Goal: Find contact information

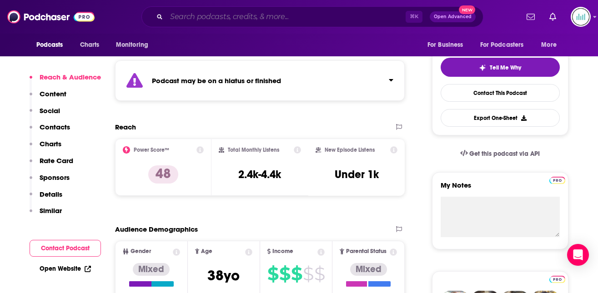
click at [184, 18] on input "Search podcasts, credits, & more..." at bounding box center [285, 17] width 239 height 15
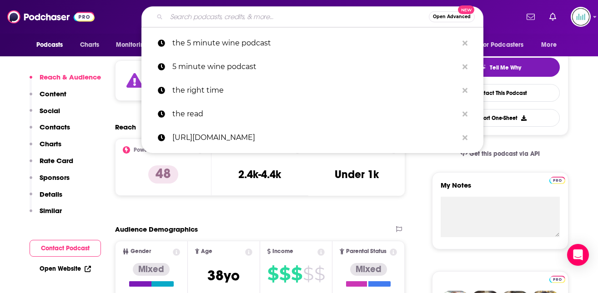
paste input "Who Weekly"
type input "Who Weekly"
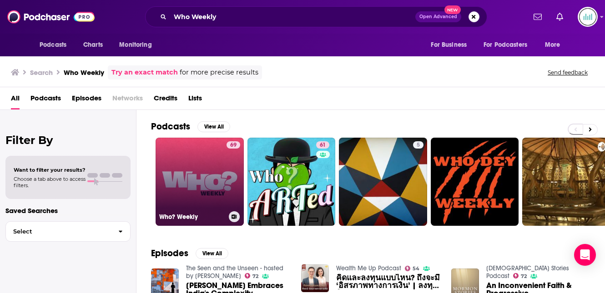
click at [193, 178] on link "69 Who? Weekly" at bounding box center [200, 182] width 88 height 88
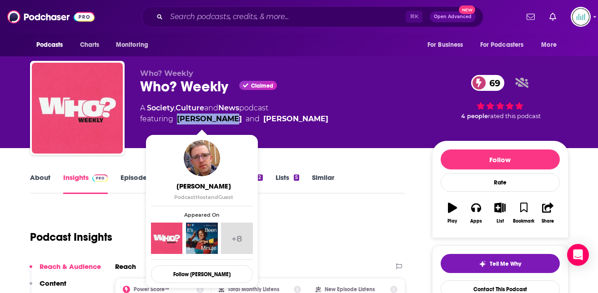
drag, startPoint x: 228, startPoint y: 117, endPoint x: 180, endPoint y: 119, distance: 48.7
click at [178, 116] on span "featuring [PERSON_NAME] and [PERSON_NAME]" at bounding box center [234, 119] width 188 height 11
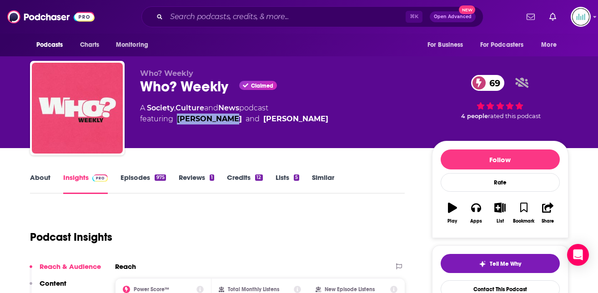
copy link "[PERSON_NAME]"
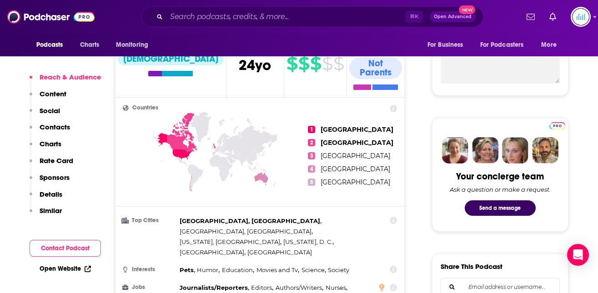
scroll to position [359, 0]
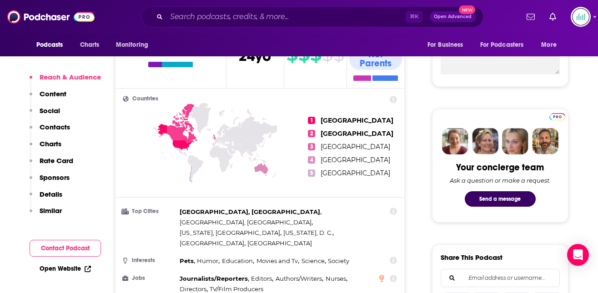
click at [55, 126] on p "Contacts" at bounding box center [55, 127] width 30 height 9
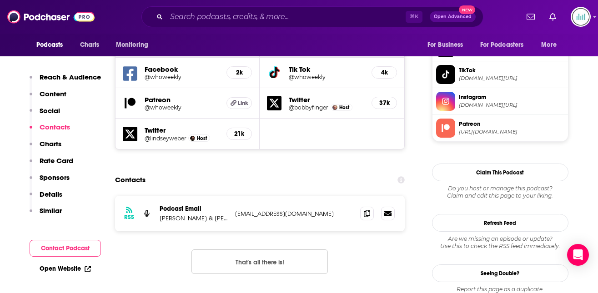
scroll to position [823, 0]
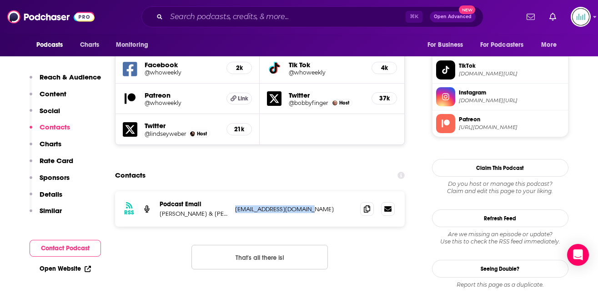
drag, startPoint x: 310, startPoint y: 168, endPoint x: 236, endPoint y: 171, distance: 74.2
click at [236, 206] on p "[EMAIL_ADDRESS][DOMAIN_NAME]" at bounding box center [294, 210] width 118 height 8
copy p "[EMAIL_ADDRESS][DOMAIN_NAME]"
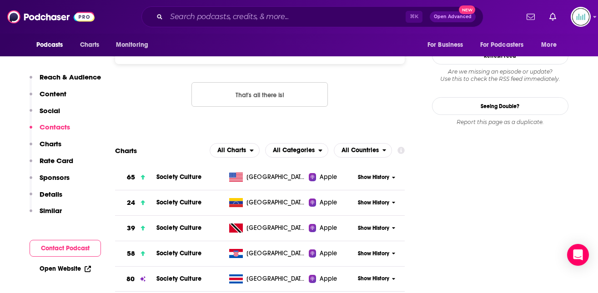
scroll to position [1150, 0]
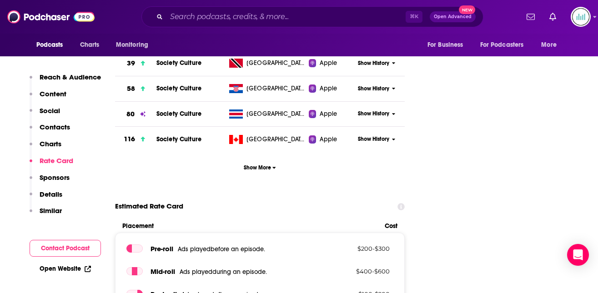
click at [58, 192] on p "Details" at bounding box center [51, 194] width 23 height 9
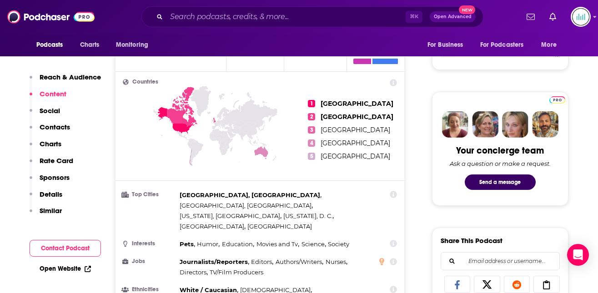
scroll to position [0, 0]
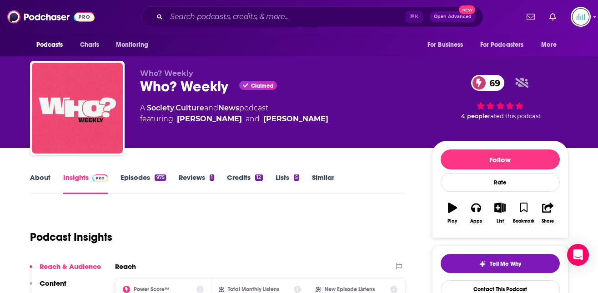
click at [36, 176] on link "About" at bounding box center [40, 183] width 20 height 21
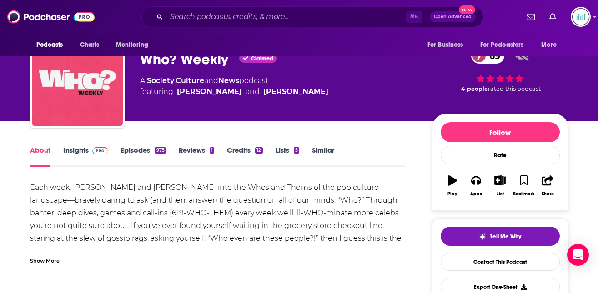
scroll to position [32, 0]
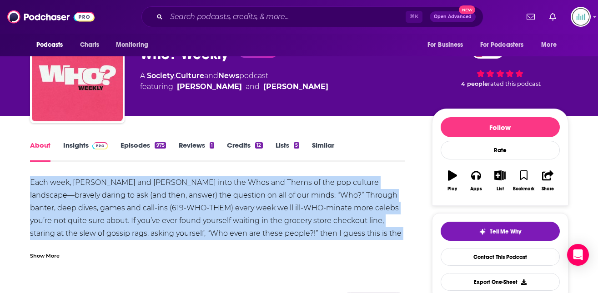
drag, startPoint x: 379, startPoint y: 236, endPoint x: 18, endPoint y: 181, distance: 364.7
copy div "Each week, [PERSON_NAME] and [PERSON_NAME] into the Whos and Thems of the pop c…"
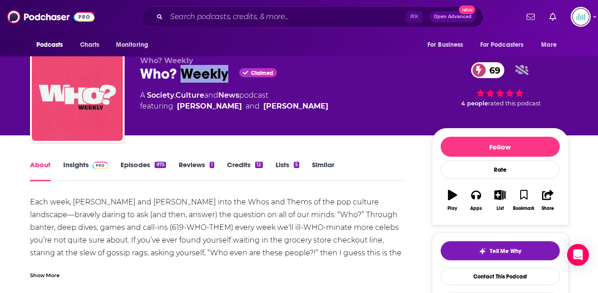
drag, startPoint x: 229, startPoint y: 72, endPoint x: 186, endPoint y: 69, distance: 43.8
click at [186, 70] on div "Who? Weekly Claimed 69" at bounding box center [278, 74] width 277 height 18
drag, startPoint x: 141, startPoint y: 70, endPoint x: 233, endPoint y: 71, distance: 92.3
click at [233, 71] on div "Who? Weekly Claimed 69" at bounding box center [278, 74] width 277 height 18
copy div "Who? Weekly"
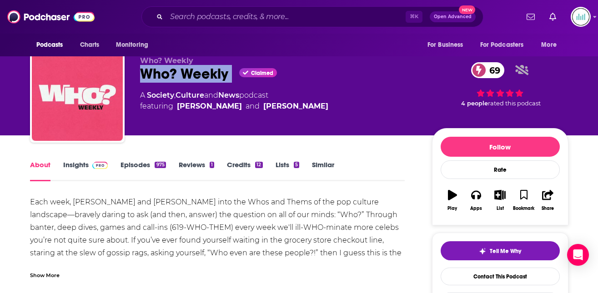
click at [70, 168] on link "Insights" at bounding box center [85, 171] width 45 height 21
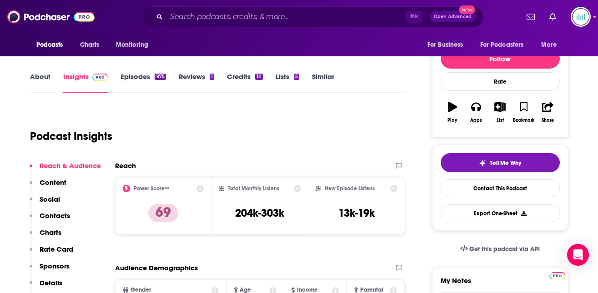
scroll to position [116, 0]
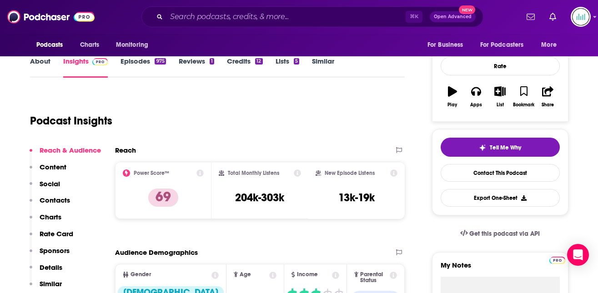
click at [51, 266] on p "Details" at bounding box center [51, 267] width 23 height 9
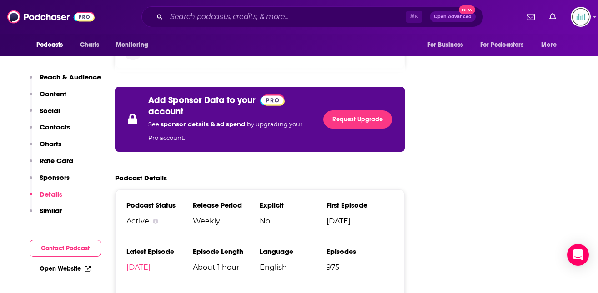
scroll to position [1643, 0]
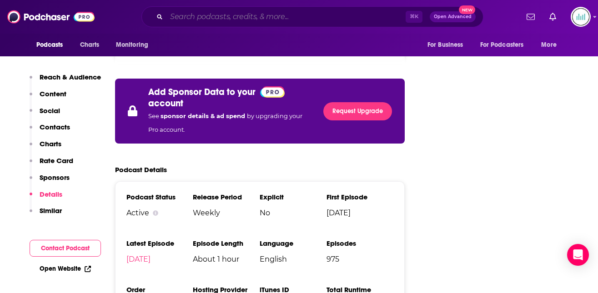
click at [174, 17] on input "Search podcasts, credits, & more..." at bounding box center [285, 17] width 239 height 15
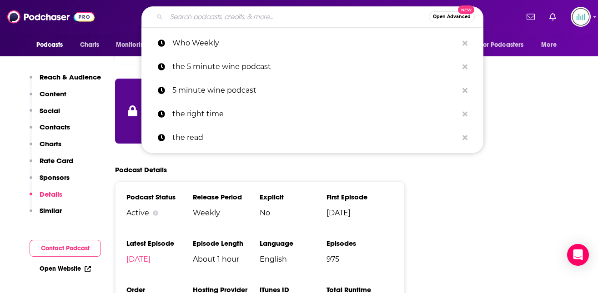
paste input "Being [DEMOGRAPHIC_DATA]"
type input "Being [DEMOGRAPHIC_DATA]"
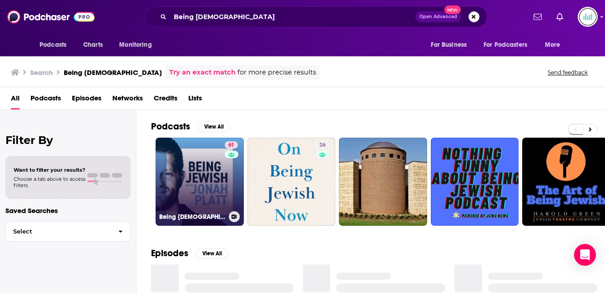
click at [186, 173] on link "61 Being [DEMOGRAPHIC_DATA] with [PERSON_NAME]" at bounding box center [200, 182] width 88 height 88
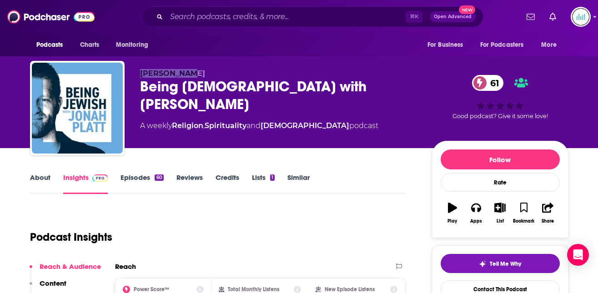
drag, startPoint x: 186, startPoint y: 74, endPoint x: 140, endPoint y: 73, distance: 46.4
click at [140, 72] on p "[PERSON_NAME]" at bounding box center [278, 73] width 277 height 9
copy span "[PERSON_NAME]"
click at [206, 99] on div "[PERSON_NAME] Being [DEMOGRAPHIC_DATA] with [PERSON_NAME] 61 A weekly Religion …" at bounding box center [278, 105] width 277 height 73
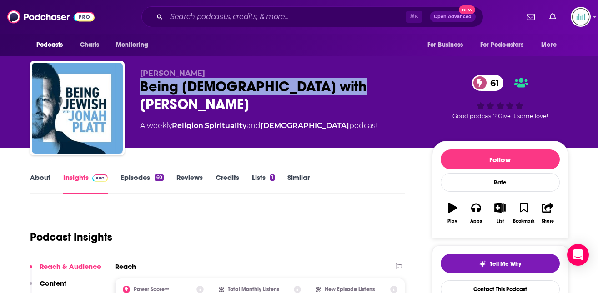
drag, startPoint x: 345, startPoint y: 85, endPoint x: 142, endPoint y: 88, distance: 203.3
click at [142, 88] on div "Being [DEMOGRAPHIC_DATA] with [PERSON_NAME] 61" at bounding box center [278, 95] width 277 height 35
copy h2 "Being [DEMOGRAPHIC_DATA] with [PERSON_NAME]"
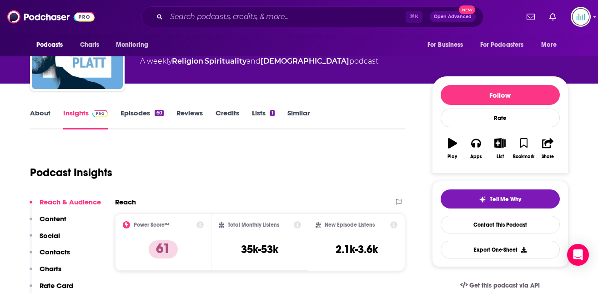
scroll to position [69, 0]
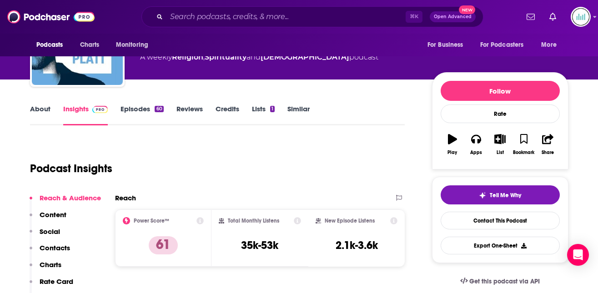
click at [60, 246] on p "Contacts" at bounding box center [55, 248] width 30 height 9
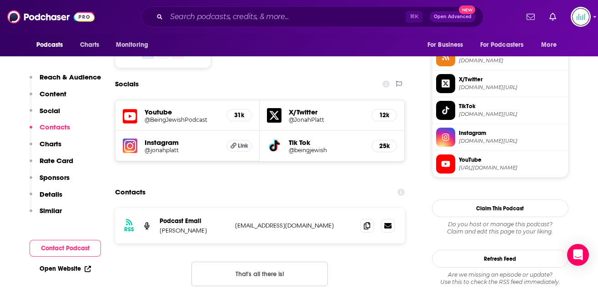
scroll to position [760, 0]
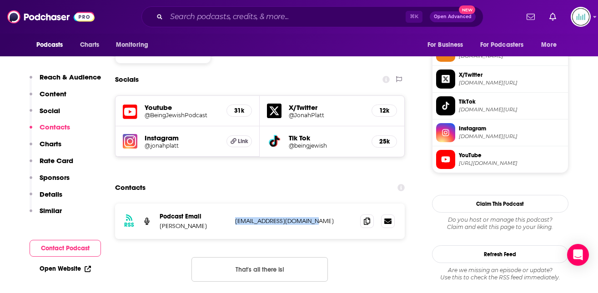
drag, startPoint x: 311, startPoint y: 167, endPoint x: 235, endPoint y: 170, distance: 76.0
click at [235, 217] on p "[EMAIL_ADDRESS][DOMAIN_NAME]" at bounding box center [294, 221] width 118 height 8
copy p "[EMAIL_ADDRESS][DOMAIN_NAME]"
drag, startPoint x: 192, startPoint y: 172, endPoint x: 161, endPoint y: 173, distance: 31.9
click at [161, 222] on p "[PERSON_NAME]" at bounding box center [194, 226] width 68 height 8
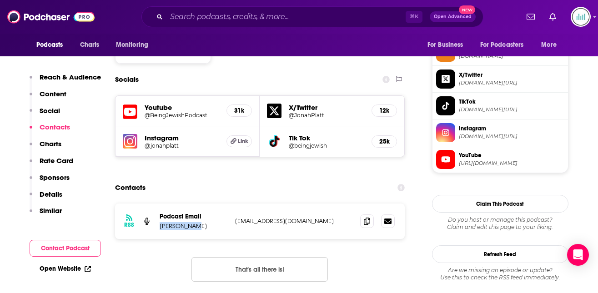
copy p "[PERSON_NAME]"
click at [181, 17] on input "Search podcasts, credits, & more..." at bounding box center [285, 17] width 239 height 15
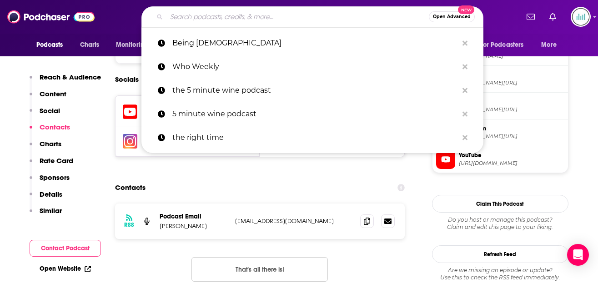
paste input "The Career Change Podcast"
type input "The Career Change Podcast"
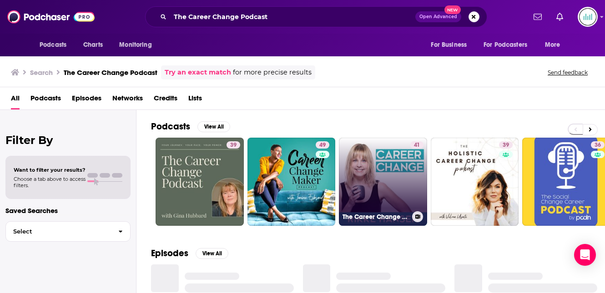
click at [396, 164] on link "41 The Career Change Podcast" at bounding box center [383, 182] width 88 height 88
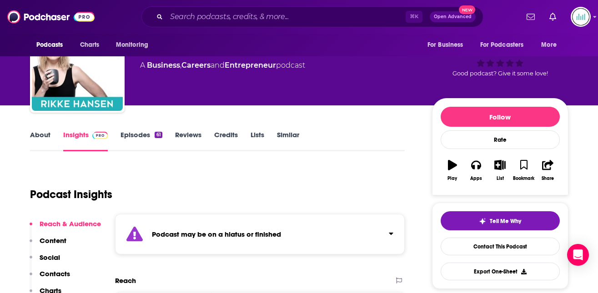
scroll to position [128, 0]
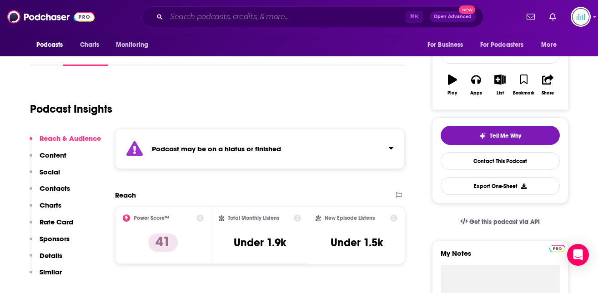
click at [191, 17] on input "Search podcasts, credits, & more..." at bounding box center [285, 17] width 239 height 15
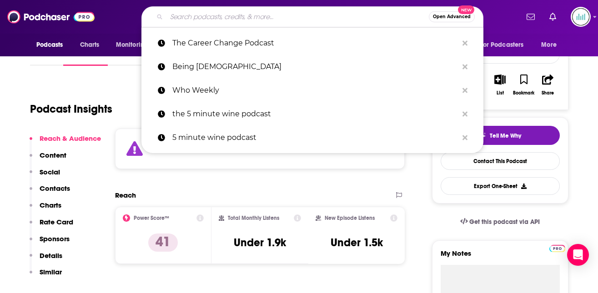
paste input "Career Switch Podcat"
type input "Career Switch Podcat"
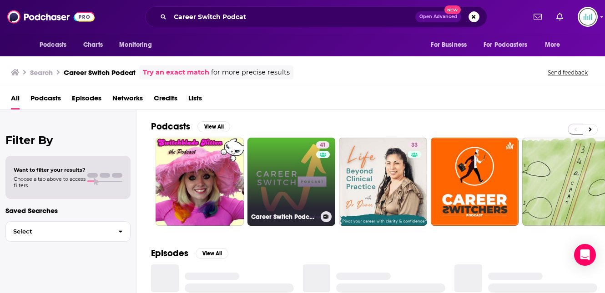
click at [304, 156] on link "41 Career Switch Podcast: Expert advice for your career change" at bounding box center [291, 182] width 88 height 88
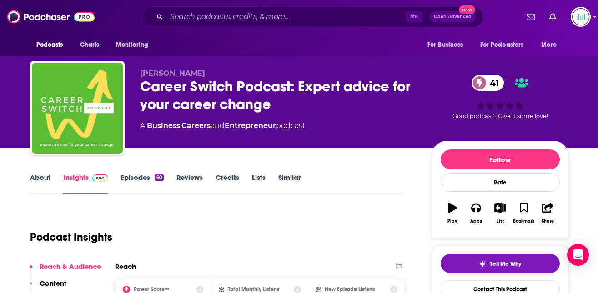
click at [44, 174] on link "About" at bounding box center [40, 183] width 20 height 21
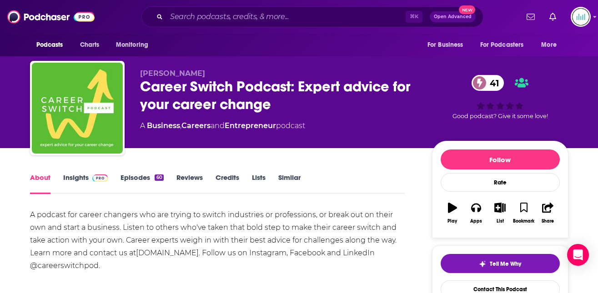
click at [70, 176] on link "Insights" at bounding box center [85, 183] width 45 height 21
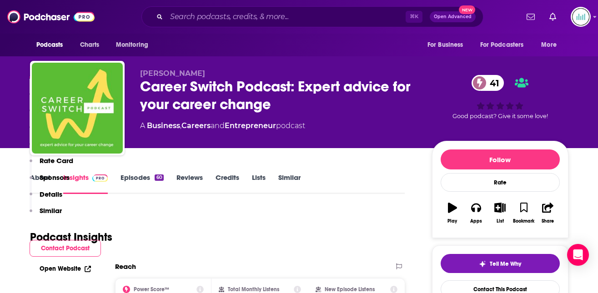
scroll to position [166, 0]
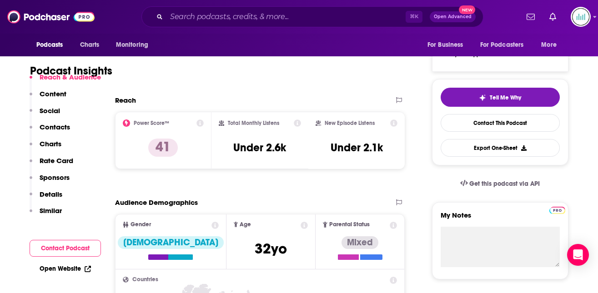
click at [64, 126] on p "Contacts" at bounding box center [55, 127] width 30 height 9
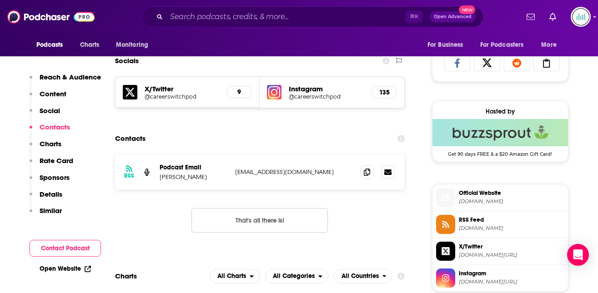
scroll to position [602, 0]
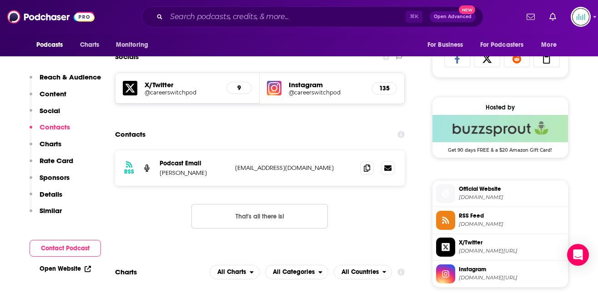
drag, startPoint x: 206, startPoint y: 169, endPoint x: 203, endPoint y: 175, distance: 6.7
click at [203, 175] on div "Podcast Email [PERSON_NAME]" at bounding box center [194, 168] width 68 height 17
copy p "[PERSON_NAME]"
drag, startPoint x: 316, startPoint y: 168, endPoint x: 234, endPoint y: 168, distance: 82.8
click at [234, 168] on div "RSS Podcast Email [PERSON_NAME] [EMAIL_ADDRESS][DOMAIN_NAME] [EMAIL_ADDRESS][DO…" at bounding box center [260, 167] width 290 height 35
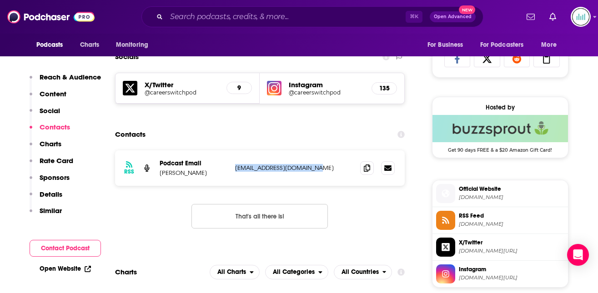
copy p "[EMAIL_ADDRESS][DOMAIN_NAME]"
click at [182, 14] on input "Search podcasts, credits, & more..." at bounding box center [285, 17] width 239 height 15
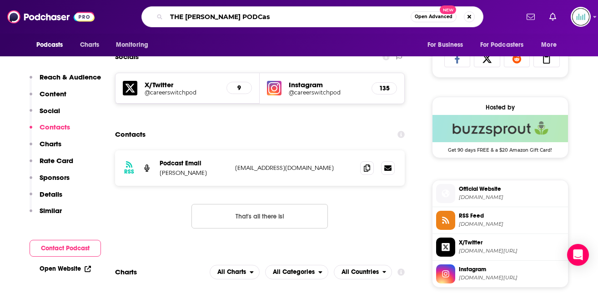
type input "THE [PERSON_NAME] PODCast"
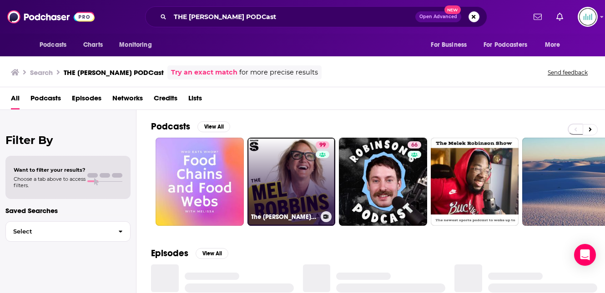
click at [295, 156] on link "99 The [PERSON_NAME] Podcast" at bounding box center [291, 182] width 88 height 88
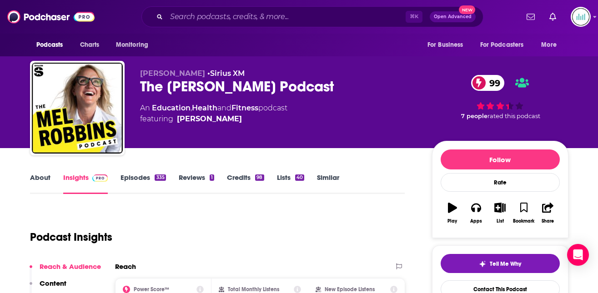
drag, startPoint x: 226, startPoint y: 119, endPoint x: 233, endPoint y: 117, distance: 7.5
click at [233, 120] on span "featuring [PERSON_NAME]" at bounding box center [213, 119] width 147 height 11
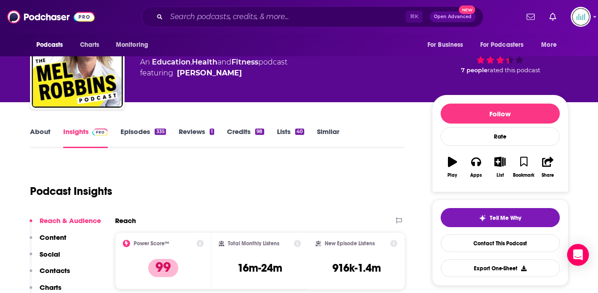
scroll to position [104, 0]
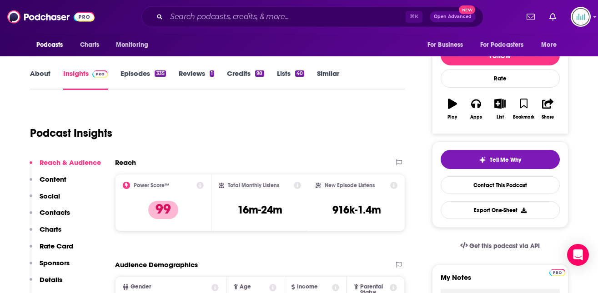
click at [66, 212] on p "Contacts" at bounding box center [55, 212] width 30 height 9
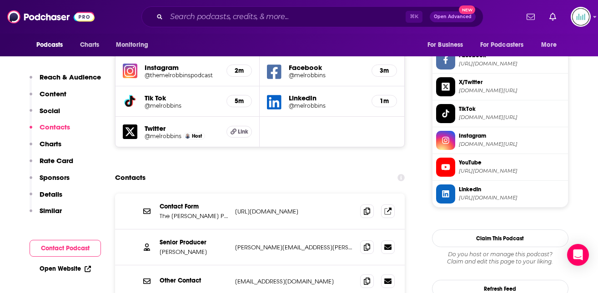
scroll to position [842, 0]
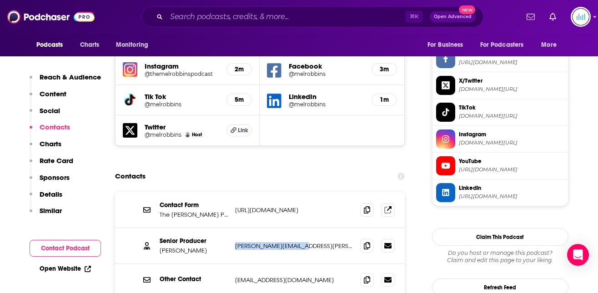
drag, startPoint x: 307, startPoint y: 206, endPoint x: 239, endPoint y: 207, distance: 67.8
click at [236, 242] on p "[PERSON_NAME][EMAIL_ADDRESS][PERSON_NAME][DOMAIN_NAME]" at bounding box center [294, 246] width 118 height 8
drag, startPoint x: 200, startPoint y: 211, endPoint x: 161, endPoint y: 209, distance: 38.7
click at [161, 247] on p "[PERSON_NAME]" at bounding box center [194, 251] width 68 height 8
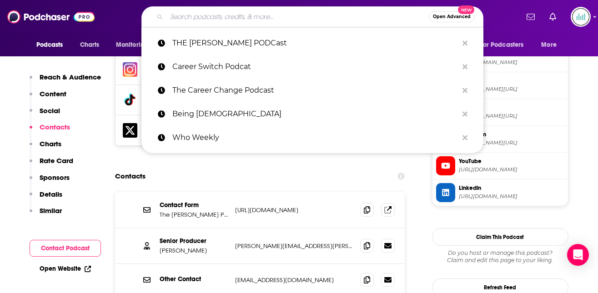
click at [181, 17] on input "Search podcasts, credits, & more..." at bounding box center [297, 17] width 262 height 15
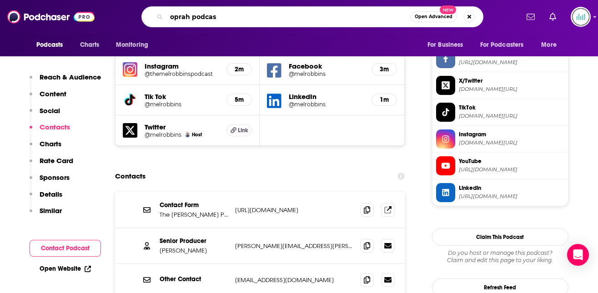
type input "oprah podcast"
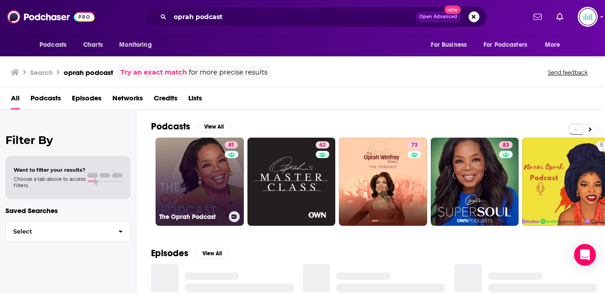
click at [217, 182] on link "81 The Oprah Podcast" at bounding box center [200, 182] width 88 height 88
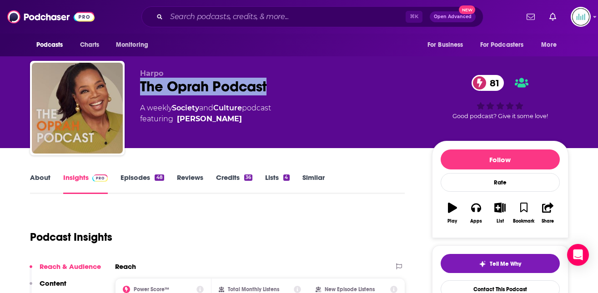
drag, startPoint x: 275, startPoint y: 84, endPoint x: 136, endPoint y: 94, distance: 138.6
click at [136, 94] on div "Harpo The Oprah Podcast 81 A weekly Society and Culture podcast featuring [PERS…" at bounding box center [299, 110] width 538 height 98
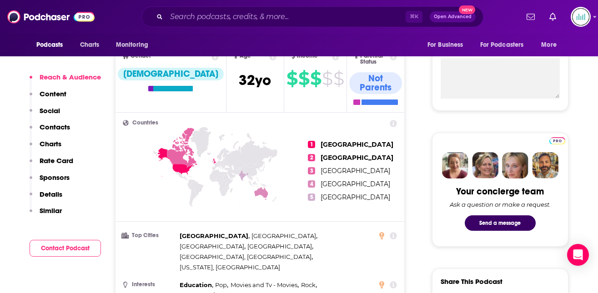
scroll to position [407, 0]
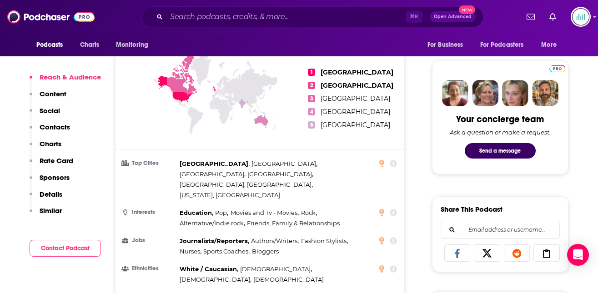
click at [53, 130] on p "Contacts" at bounding box center [55, 127] width 30 height 9
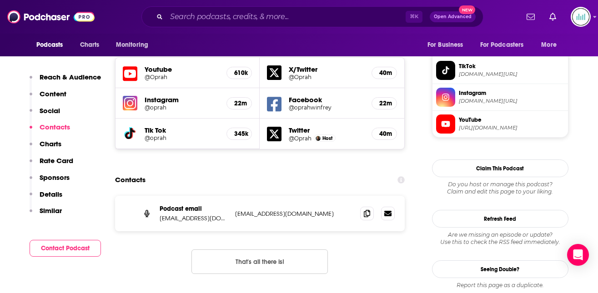
scroll to position [799, 0]
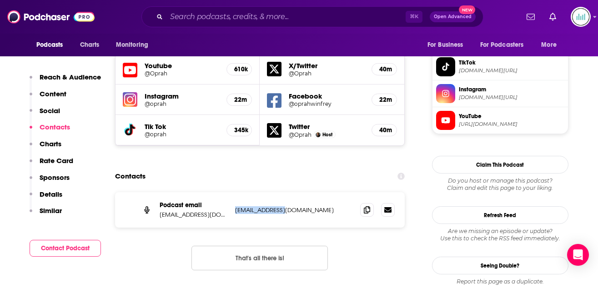
drag, startPoint x: 290, startPoint y: 168, endPoint x: 232, endPoint y: 167, distance: 57.8
click at [232, 192] on div "Podcast email [EMAIL_ADDRESS][DOMAIN_NAME] [EMAIL_ADDRESS][DOMAIN_NAME] [EMAIL_…" at bounding box center [260, 209] width 290 height 35
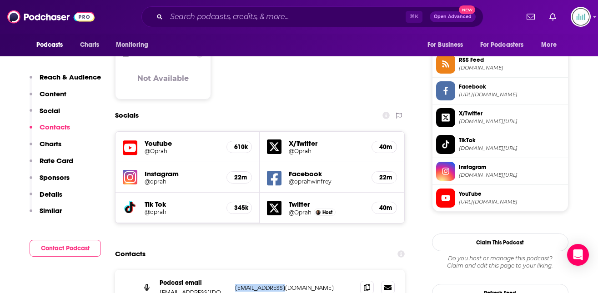
scroll to position [708, 0]
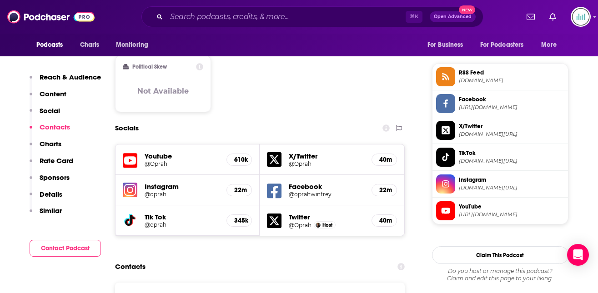
click at [62, 75] on p "Reach & Audience" at bounding box center [70, 77] width 61 height 9
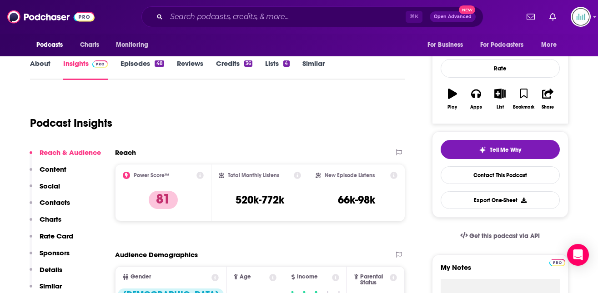
scroll to position [114, 0]
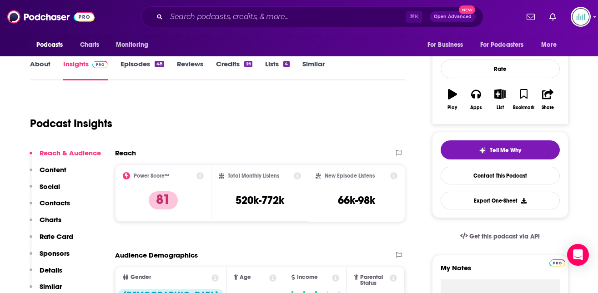
click at [44, 69] on link "About" at bounding box center [40, 70] width 20 height 21
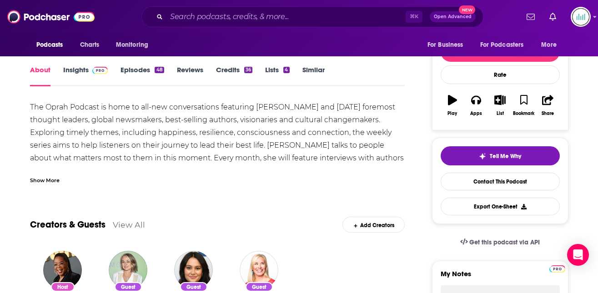
scroll to position [114, 0]
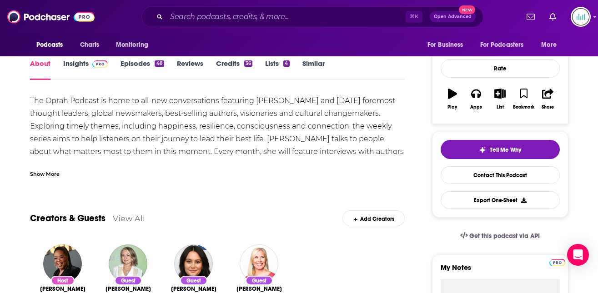
click at [51, 175] on div "Show More" at bounding box center [45, 173] width 30 height 9
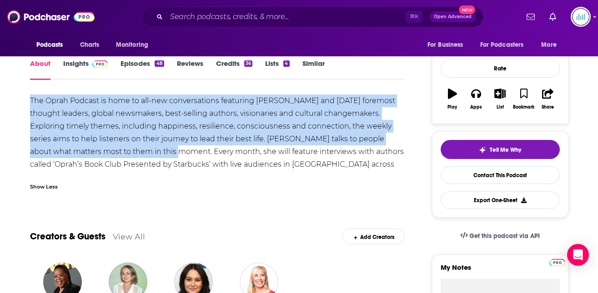
drag, startPoint x: 168, startPoint y: 153, endPoint x: 30, endPoint y: 98, distance: 148.2
click at [31, 98] on div "The Oprah Podcast is home to all-new conversations featuring [PERSON_NAME] and …" at bounding box center [217, 139] width 375 height 89
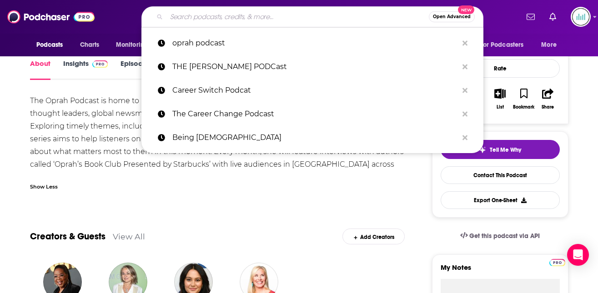
click at [175, 18] on input "Search podcasts, credits, & more..." at bounding box center [297, 17] width 262 height 15
paste input "On Purpose"
type input "On Purpose"
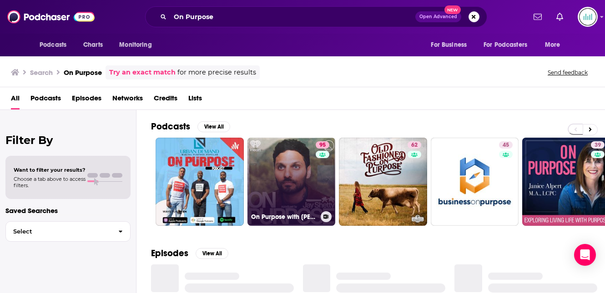
click at [303, 155] on link "95 On Purpose with [PERSON_NAME]" at bounding box center [291, 182] width 88 height 88
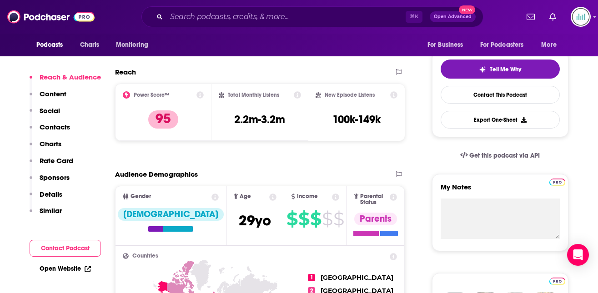
scroll to position [196, 0]
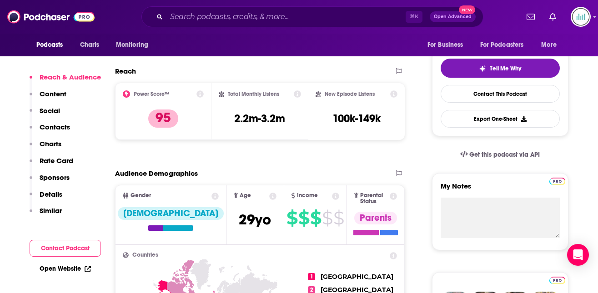
click at [60, 126] on p "Contacts" at bounding box center [55, 127] width 30 height 9
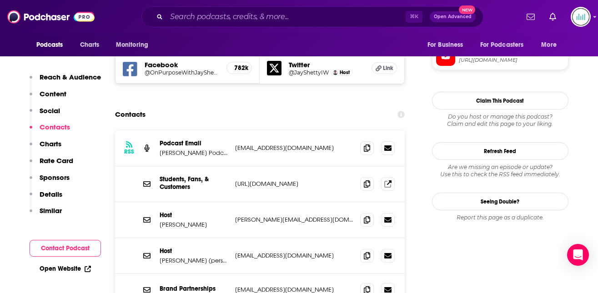
scroll to position [837, 0]
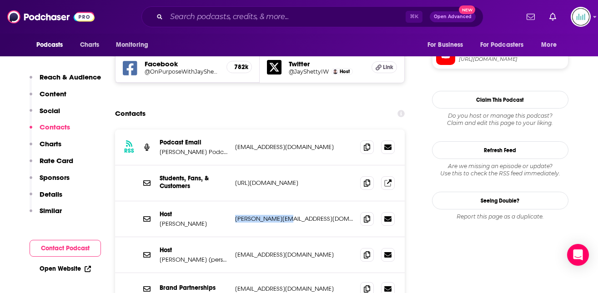
drag, startPoint x: 286, startPoint y: 184, endPoint x: 232, endPoint y: 182, distance: 53.7
click at [232, 201] on div "Host [PERSON_NAME] [PERSON_NAME][EMAIL_ADDRESS][DOMAIN_NAME] [PERSON_NAME][EMAI…" at bounding box center [260, 219] width 290 height 36
click at [206, 19] on input "Search podcasts, credits, & more..." at bounding box center [285, 17] width 239 height 15
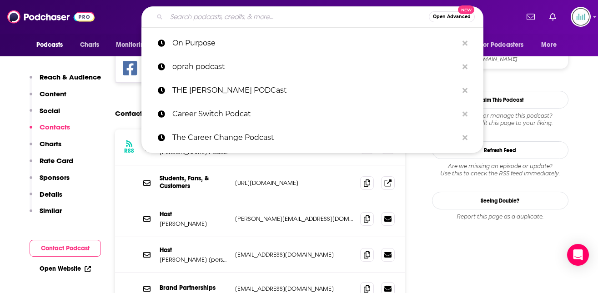
paste input "Good Life Project"
type input "Good Life Project"
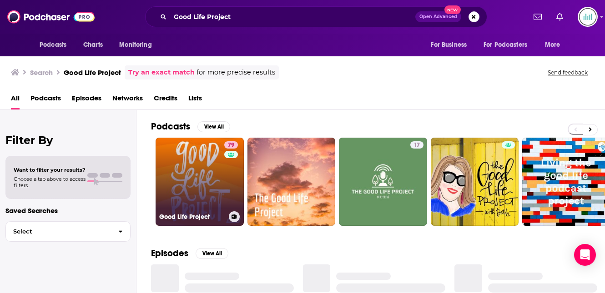
click at [193, 173] on link "79 Good Life Project" at bounding box center [200, 182] width 88 height 88
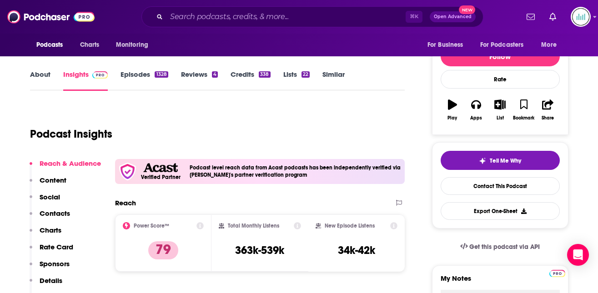
scroll to position [120, 0]
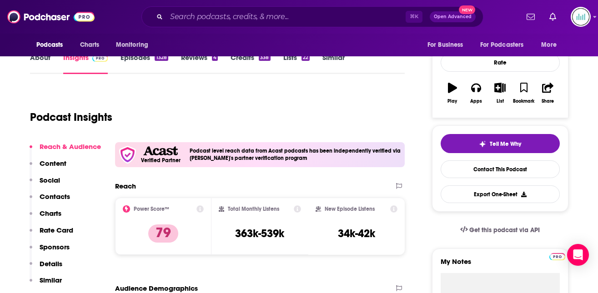
click at [52, 195] on p "Contacts" at bounding box center [55, 196] width 30 height 9
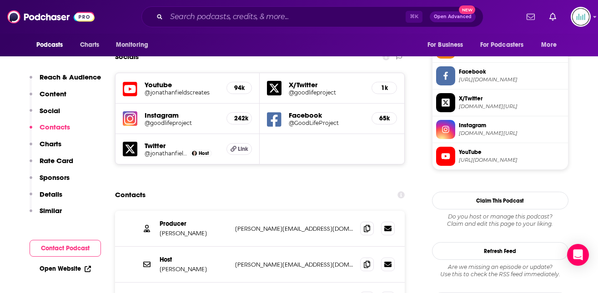
scroll to position [851, 0]
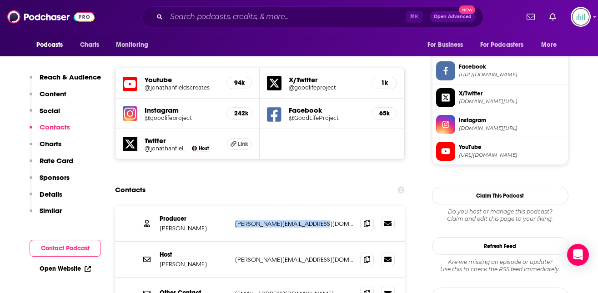
drag, startPoint x: 318, startPoint y: 168, endPoint x: 232, endPoint y: 169, distance: 85.9
click at [232, 206] on div "Producer [PERSON_NAME] [PERSON_NAME][EMAIL_ADDRESS][DOMAIN_NAME] [PERSON_NAME][…" at bounding box center [260, 224] width 290 height 36
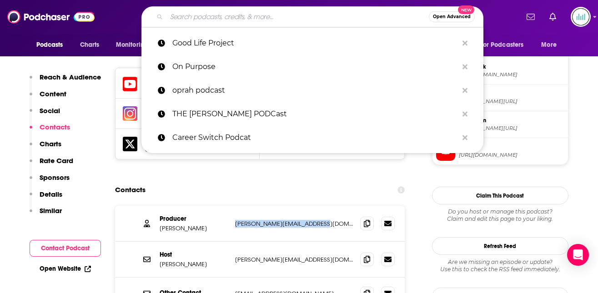
click at [182, 15] on input "Search podcasts, credits, & more..." at bounding box center [297, 17] width 262 height 15
paste input "Happen to Your Career"
type input "Happen to Your Career"
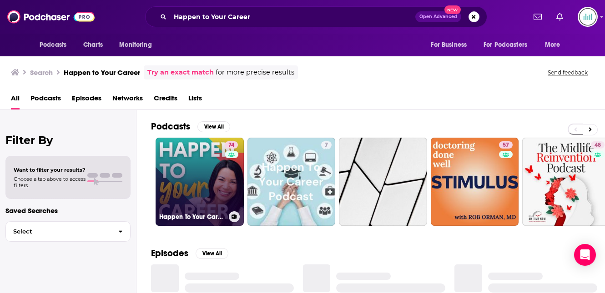
click at [177, 178] on link "74 Happen To Your Career - Meaningful Work, Career Change, Career Design, & Job…" at bounding box center [200, 182] width 88 height 88
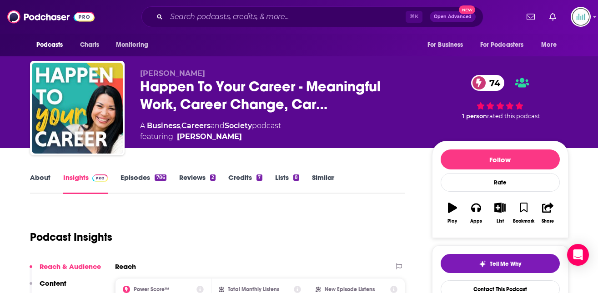
scroll to position [2, 0]
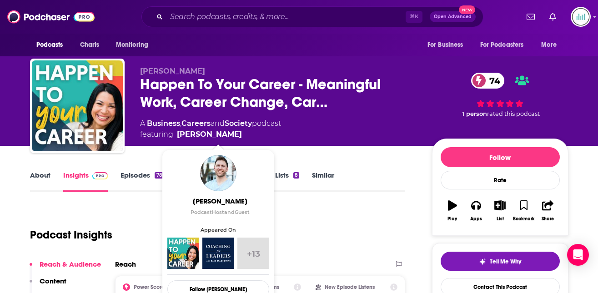
drag, startPoint x: 264, startPoint y: 133, endPoint x: 259, endPoint y: 135, distance: 4.9
click at [259, 135] on span "featuring [PERSON_NAME]" at bounding box center [210, 134] width 141 height 11
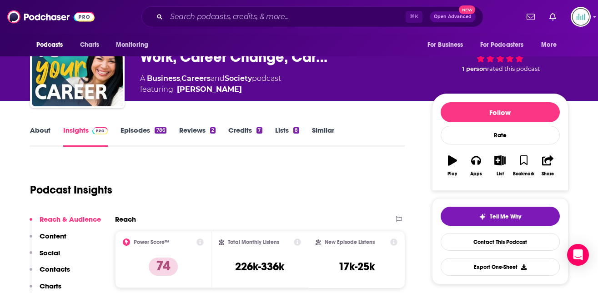
scroll to position [147, 0]
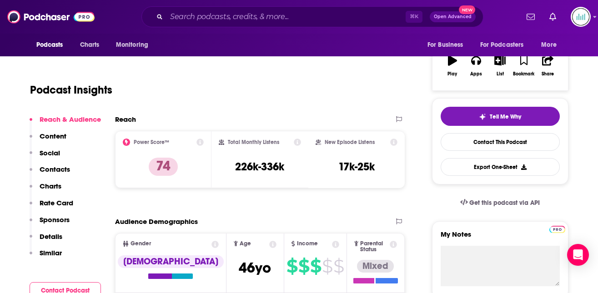
click at [56, 170] on p "Contacts" at bounding box center [55, 169] width 30 height 9
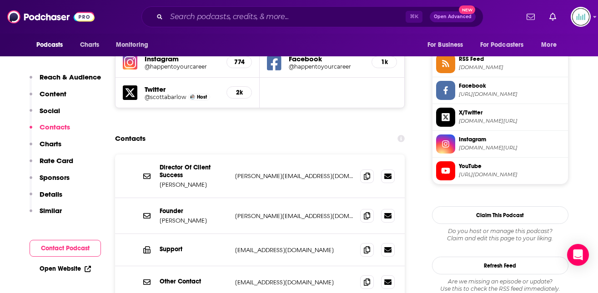
scroll to position [832, 0]
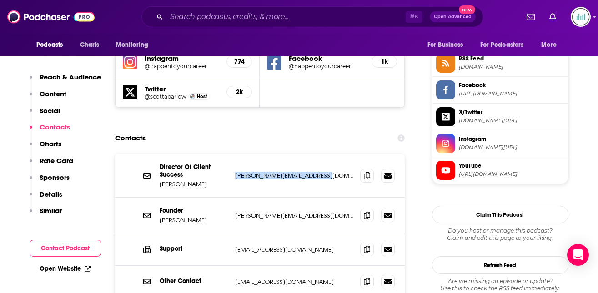
drag, startPoint x: 328, startPoint y: 131, endPoint x: 235, endPoint y: 133, distance: 92.8
click at [235, 172] on p "[PERSON_NAME][EMAIL_ADDRESS][DOMAIN_NAME]" at bounding box center [294, 176] width 118 height 8
click at [193, 20] on input "Search podcasts, credits, & more..." at bounding box center [285, 17] width 239 height 15
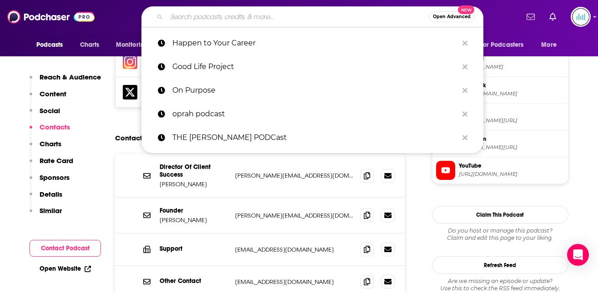
paste input "Squiggly Careers"
type input "Squiggly Careers"
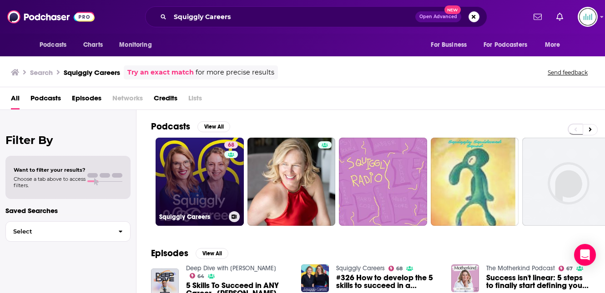
click at [211, 167] on link "68 Squiggly Careers" at bounding box center [200, 182] width 88 height 88
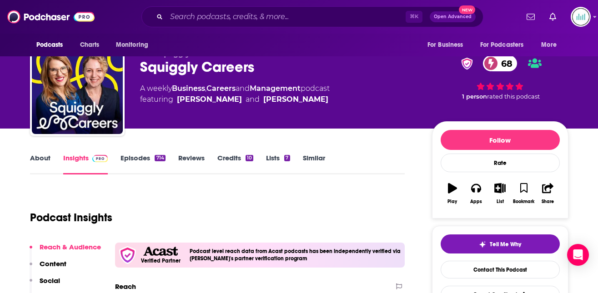
scroll to position [20, 0]
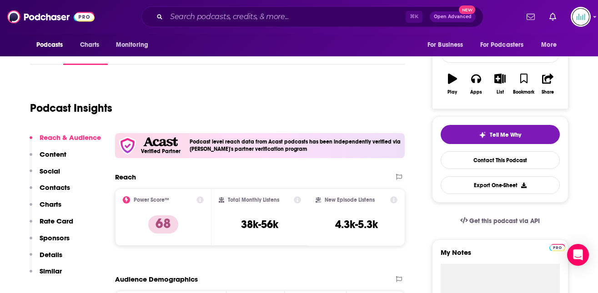
click at [60, 188] on p "Contacts" at bounding box center [55, 187] width 30 height 9
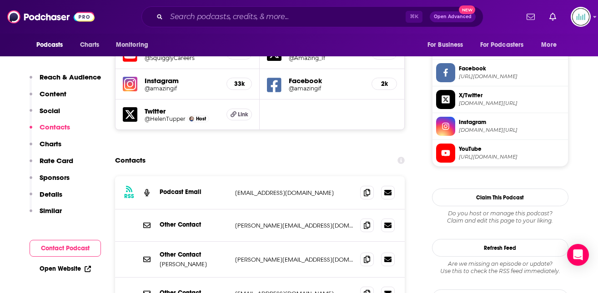
scroll to position [851, 0]
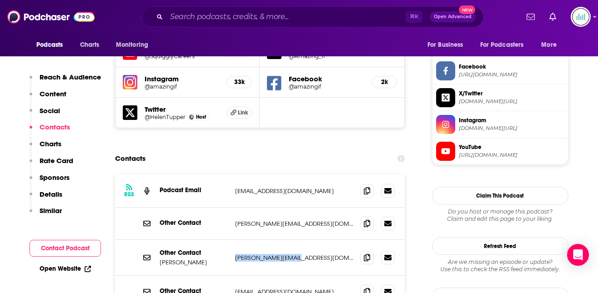
drag, startPoint x: 302, startPoint y: 235, endPoint x: 236, endPoint y: 235, distance: 66.8
click at [236, 254] on p "[PERSON_NAME][EMAIL_ADDRESS][DOMAIN_NAME]" at bounding box center [294, 258] width 118 height 8
click at [215, 12] on input "Search podcasts, credits, & more..." at bounding box center [285, 17] width 239 height 15
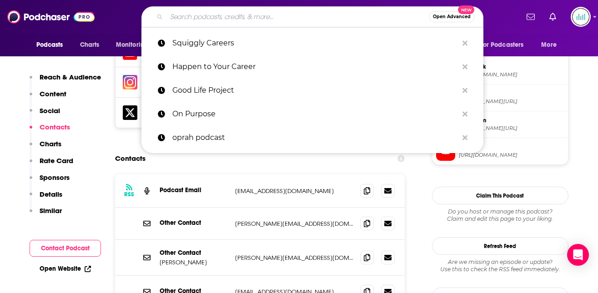
paste input "The Teacher Career Coach Podcast"
type input "The Teacher Career Coach Podcast"
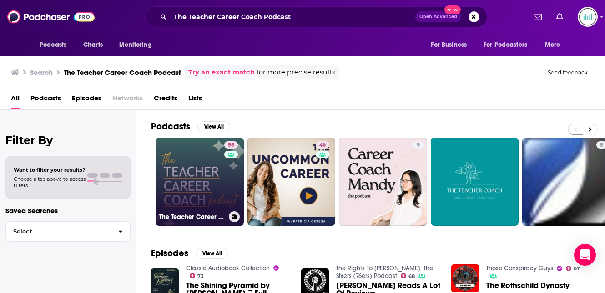
click at [211, 172] on link "55 The Teacher Career Coach Podcast" at bounding box center [200, 182] width 88 height 88
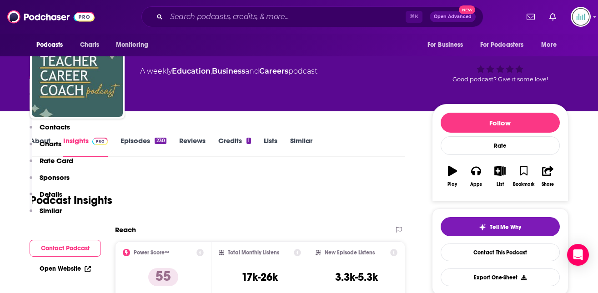
scroll to position [176, 0]
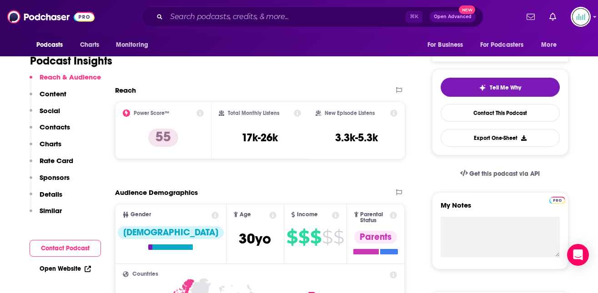
click at [65, 125] on p "Contacts" at bounding box center [55, 127] width 30 height 9
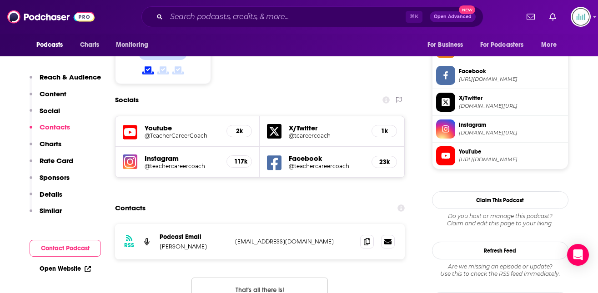
scroll to position [781, 0]
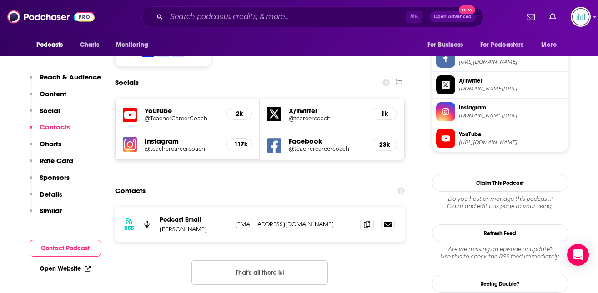
drag, startPoint x: 333, startPoint y: 167, endPoint x: 234, endPoint y: 168, distance: 99.1
click at [234, 207] on div "RSS Podcast Email [PERSON_NAME] [EMAIL_ADDRESS][DOMAIN_NAME] [EMAIL_ADDRESS][DO…" at bounding box center [260, 224] width 290 height 35
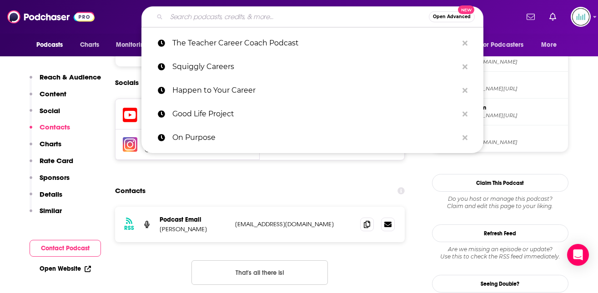
click at [182, 18] on input "Search podcasts, credits, & more..." at bounding box center [297, 17] width 262 height 15
paste input "The Social Change Career Podcast"
type input "The Social Change Career Podcast"
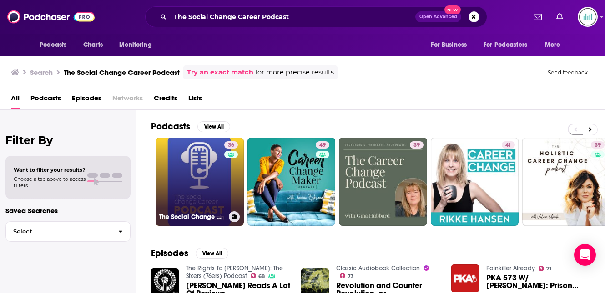
click at [186, 195] on link "36 The Social Change Career Podcast" at bounding box center [200, 182] width 88 height 88
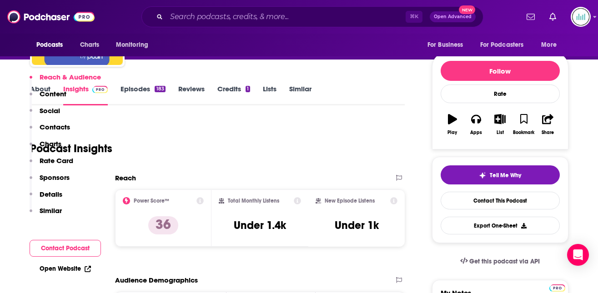
scroll to position [441, 0]
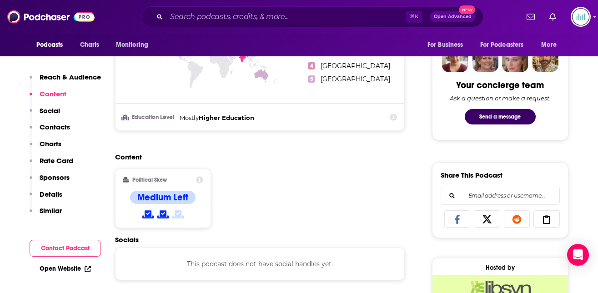
click at [57, 127] on p "Contacts" at bounding box center [55, 127] width 30 height 9
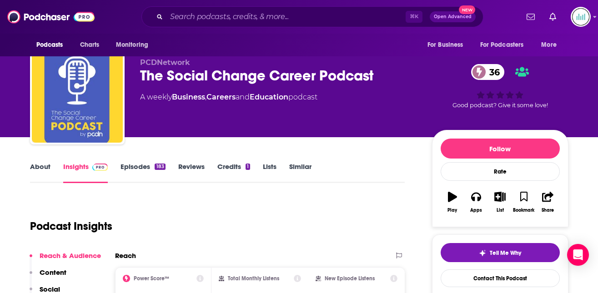
scroll to position [0, 0]
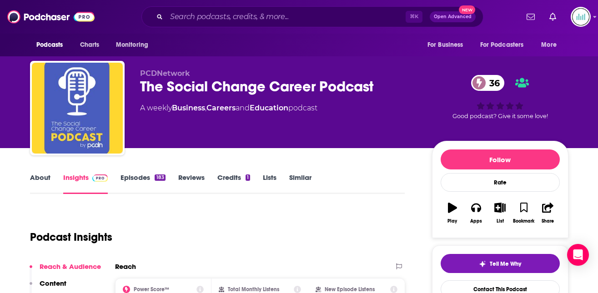
click at [36, 175] on link "About" at bounding box center [40, 183] width 20 height 21
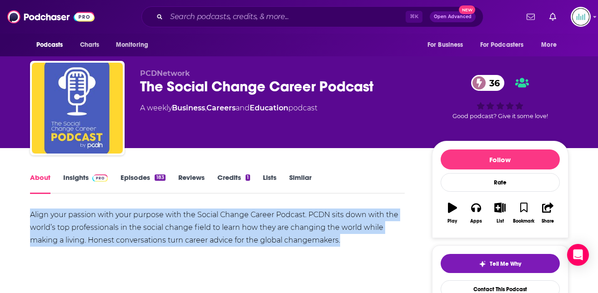
drag, startPoint x: 344, startPoint y: 241, endPoint x: 29, endPoint y: 215, distance: 316.6
click at [191, 15] on input "Search podcasts, credits, & more..." at bounding box center [285, 17] width 239 height 15
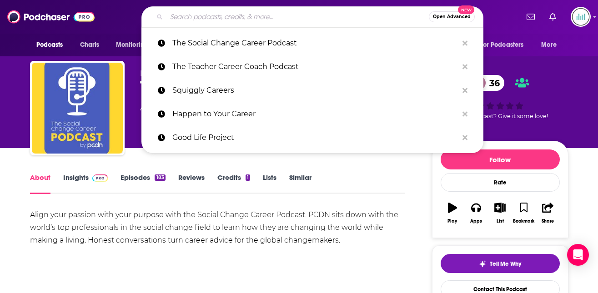
paste input "[PERSON_NAME]"
type input "[PERSON_NAME]"
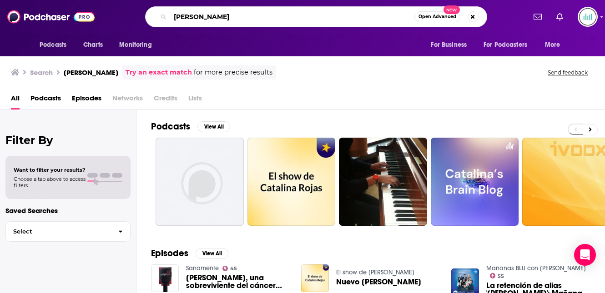
click at [196, 14] on input "[PERSON_NAME]" at bounding box center [292, 17] width 244 height 15
paste input "The Holistic Career Change Podcast"
type input "The Holistic Career Change Podcast"
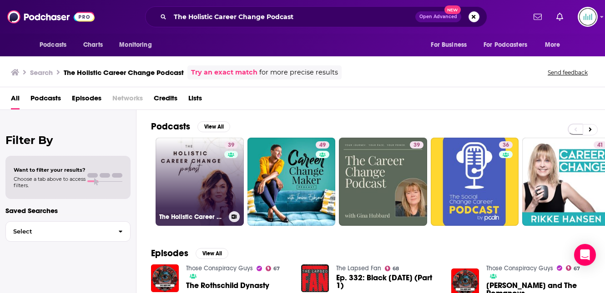
click at [194, 164] on link "39 The Holistic Career Change Podcast" at bounding box center [200, 182] width 88 height 88
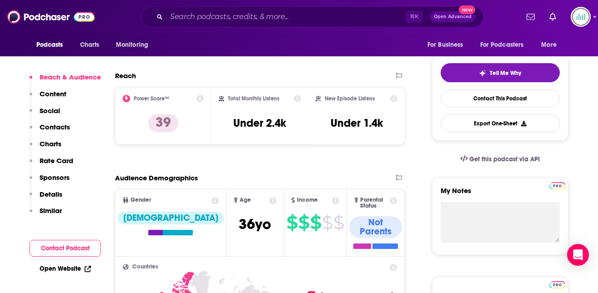
scroll to position [250, 0]
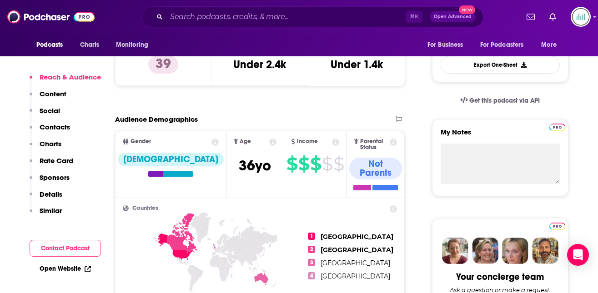
click at [59, 125] on p "Contacts" at bounding box center [55, 127] width 30 height 9
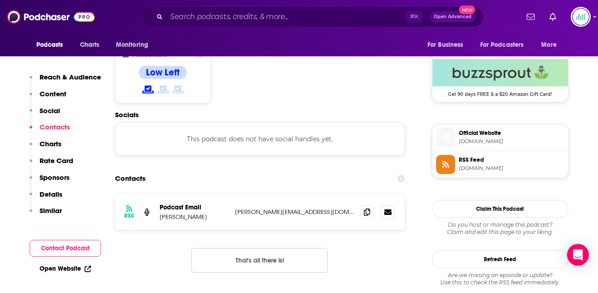
scroll to position [732, 0]
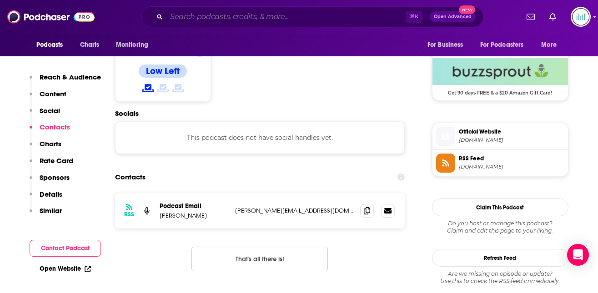
click at [180, 11] on input "Search podcasts, credits, & more..." at bounding box center [285, 17] width 239 height 15
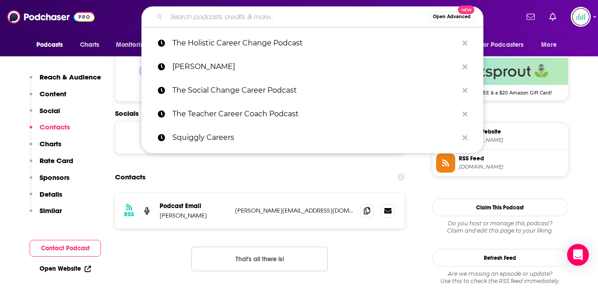
paste input "The Holistic Career Change Podcast"
type input "The Holistic Career Change Podcast"
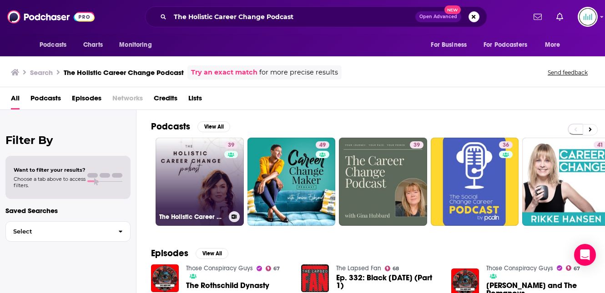
click at [228, 166] on div "39" at bounding box center [232, 176] width 16 height 70
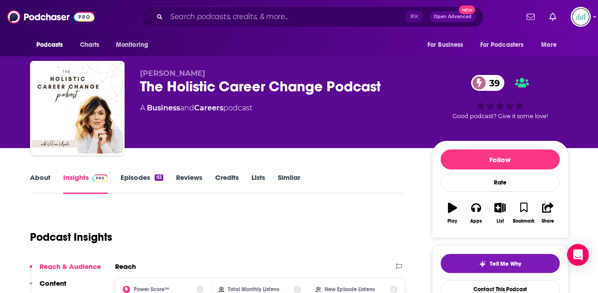
click at [196, 73] on p "[PERSON_NAME]" at bounding box center [278, 73] width 277 height 9
drag, startPoint x: 193, startPoint y: 72, endPoint x: 162, endPoint y: 70, distance: 30.5
click at [162, 70] on p "[PERSON_NAME]" at bounding box center [278, 73] width 277 height 9
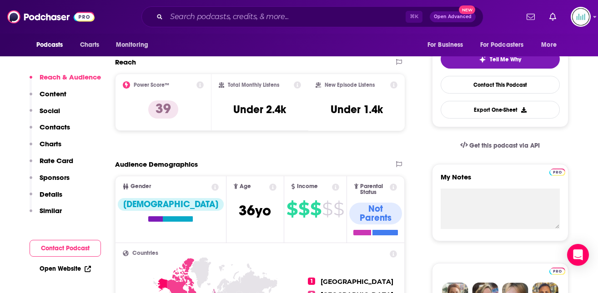
scroll to position [214, 0]
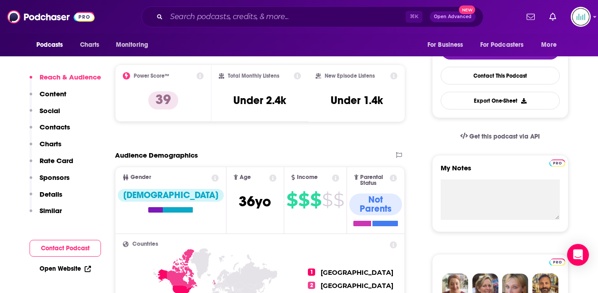
click at [62, 126] on p "Contacts" at bounding box center [55, 127] width 30 height 9
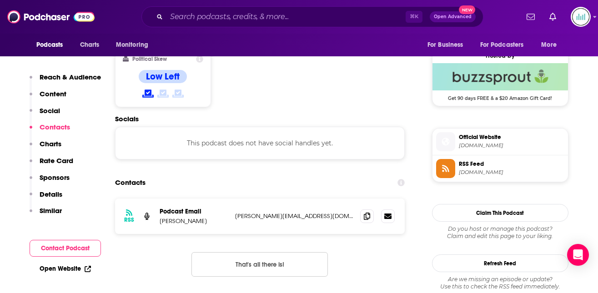
scroll to position [732, 0]
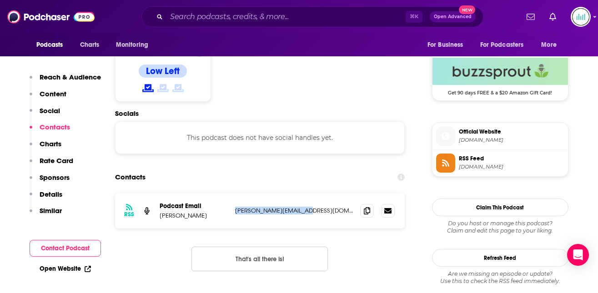
drag, startPoint x: 305, startPoint y: 167, endPoint x: 234, endPoint y: 166, distance: 70.9
click at [234, 193] on div "RSS Podcast Email [PERSON_NAME] [PERSON_NAME][EMAIL_ADDRESS][DOMAIN_NAME] [PERS…" at bounding box center [260, 210] width 290 height 35
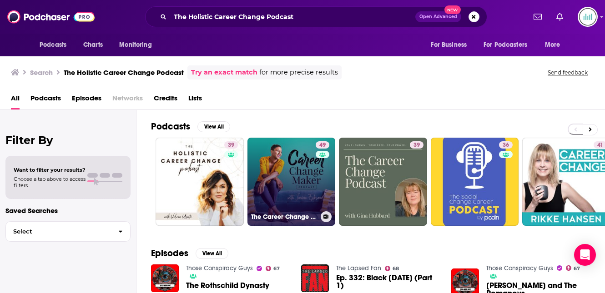
click at [296, 166] on link "49 The Career Change Maker Podcast I Career Change, Career Advancement & Leader…" at bounding box center [291, 182] width 88 height 88
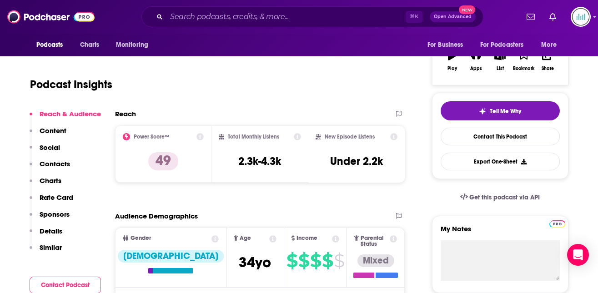
scroll to position [160, 0]
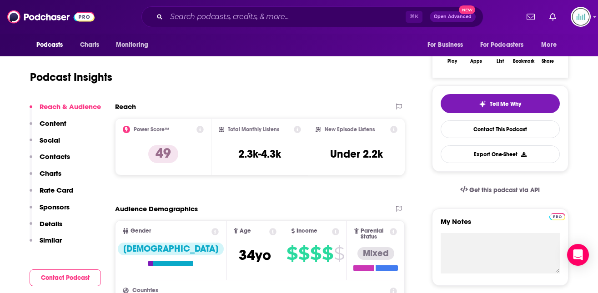
click at [57, 154] on p "Contacts" at bounding box center [55, 156] width 30 height 9
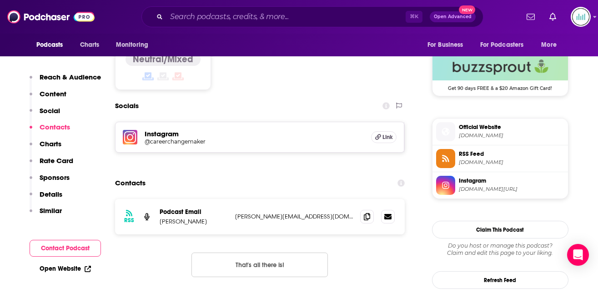
scroll to position [750, 0]
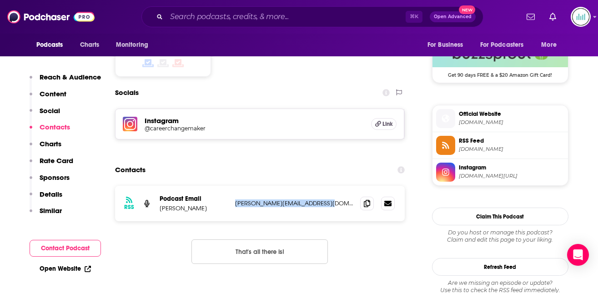
drag, startPoint x: 334, startPoint y: 168, endPoint x: 235, endPoint y: 168, distance: 99.6
click at [234, 186] on div "RSS Podcast Email [PERSON_NAME] [PERSON_NAME][EMAIL_ADDRESS][DOMAIN_NAME] [PERS…" at bounding box center [260, 203] width 290 height 35
click at [51, 194] on p "Details" at bounding box center [51, 194] width 23 height 9
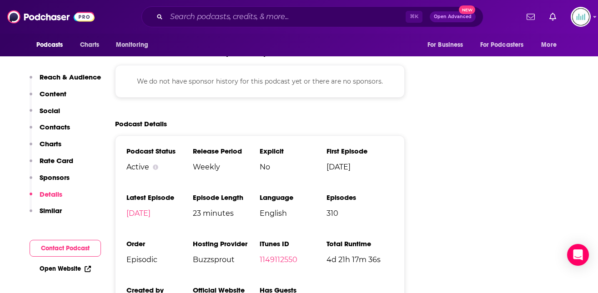
scroll to position [1382, 0]
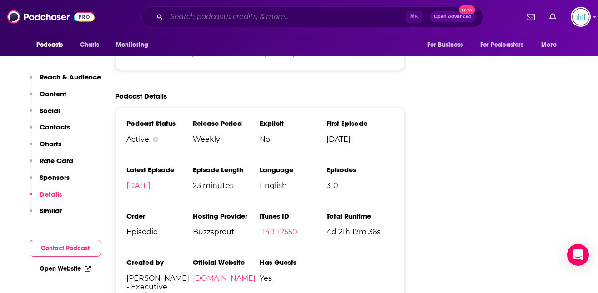
click at [179, 17] on input "Search podcasts, credits, & more..." at bounding box center [285, 17] width 239 height 15
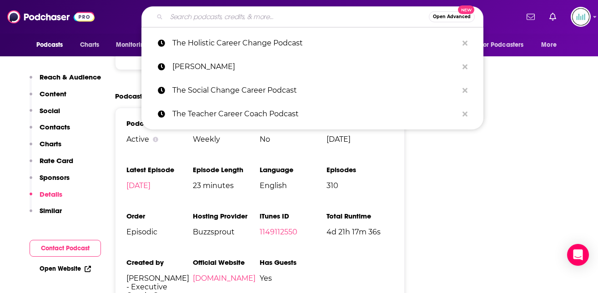
paste input "The Career Relaunch:"
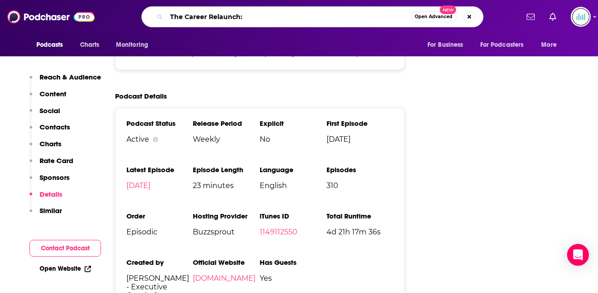
type input "The Career Relaunch"
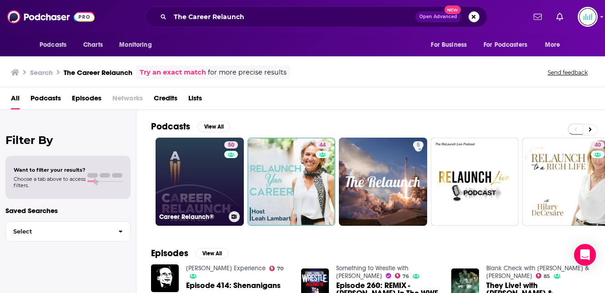
click at [179, 162] on link "50 Career Relaunch®" at bounding box center [200, 182] width 88 height 88
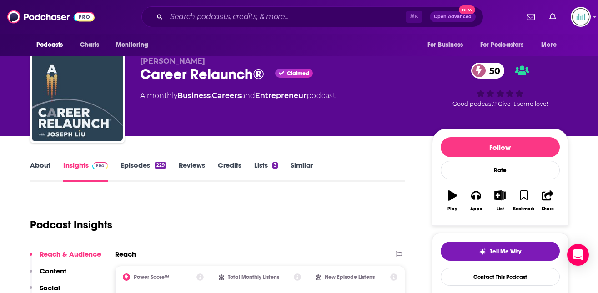
scroll to position [14, 0]
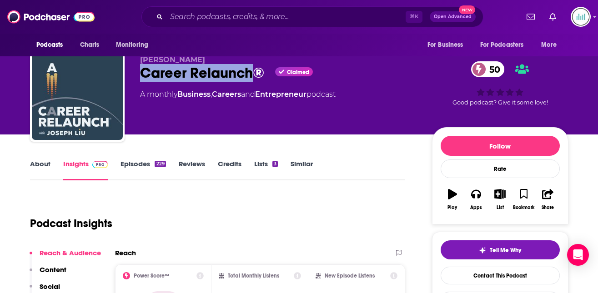
drag, startPoint x: 140, startPoint y: 72, endPoint x: 256, endPoint y: 74, distance: 115.5
click at [256, 74] on div "Career Relaunch® Claimed 50" at bounding box center [278, 73] width 277 height 18
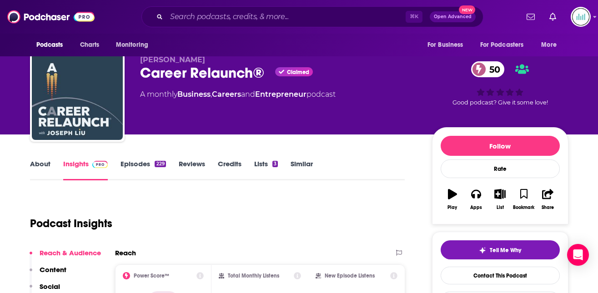
click at [168, 118] on div "[PERSON_NAME] Career Relaunch® Claimed 50 A monthly Business , Careers and Entr…" at bounding box center [278, 91] width 277 height 73
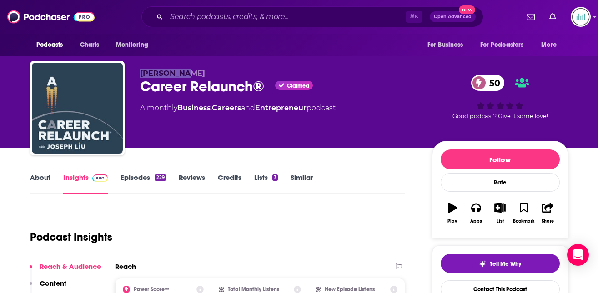
drag, startPoint x: 186, startPoint y: 72, endPoint x: 139, endPoint y: 72, distance: 47.3
click at [139, 72] on div "[PERSON_NAME] Career Relaunch® Claimed 50 A monthly Business , Careers and Entr…" at bounding box center [299, 110] width 538 height 98
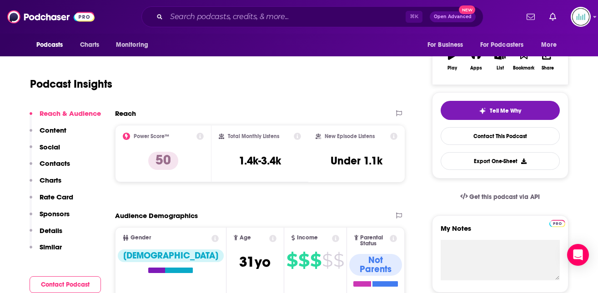
scroll to position [160, 0]
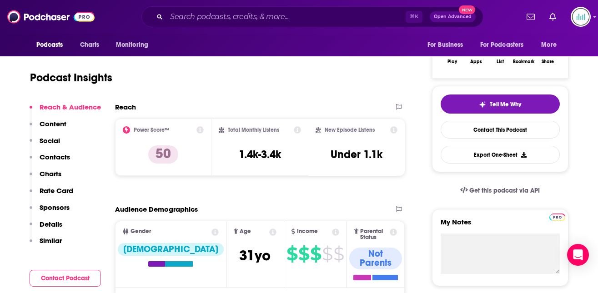
click at [62, 157] on p "Contacts" at bounding box center [55, 157] width 30 height 9
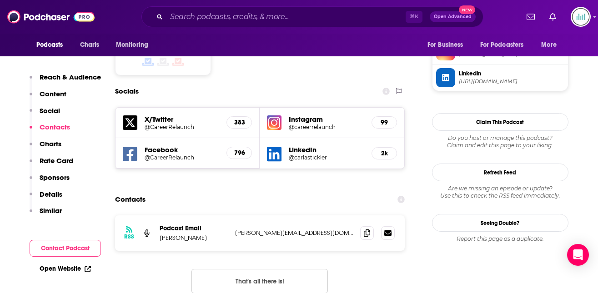
scroll to position [770, 0]
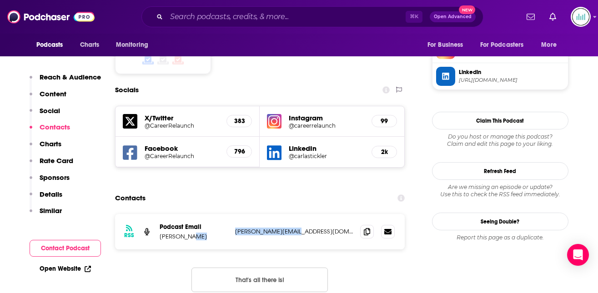
drag, startPoint x: 231, startPoint y: 171, endPoint x: 282, endPoint y: 173, distance: 51.9
click at [282, 214] on div "RSS Podcast Email [PERSON_NAME] [PERSON_NAME][EMAIL_ADDRESS][DOMAIN_NAME] [PERS…" at bounding box center [260, 231] width 290 height 35
click at [174, 18] on input "Search podcasts, credits, & more..." at bounding box center [285, 17] width 239 height 15
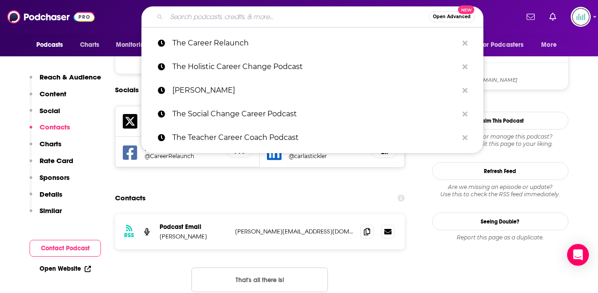
paste input "How I Built This"
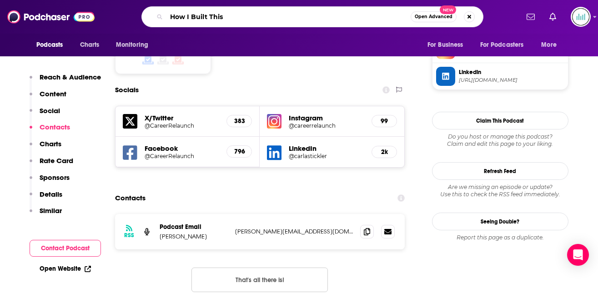
type input "How I Built This"
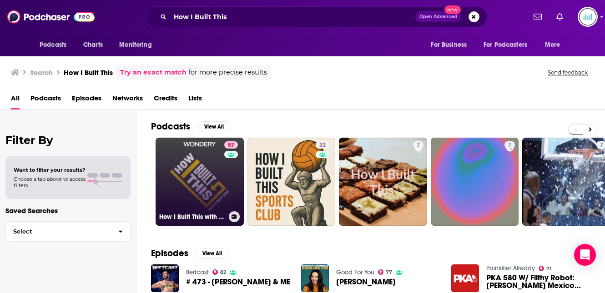
click at [176, 172] on link "87 How I Built This with [PERSON_NAME]" at bounding box center [200, 182] width 88 height 88
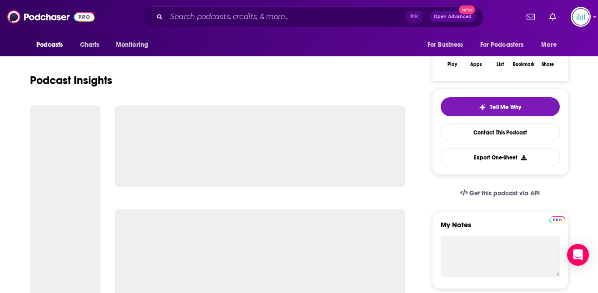
scroll to position [166, 0]
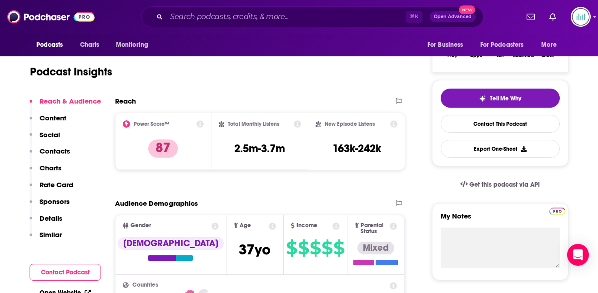
click at [57, 149] on p "Contacts" at bounding box center [55, 151] width 30 height 9
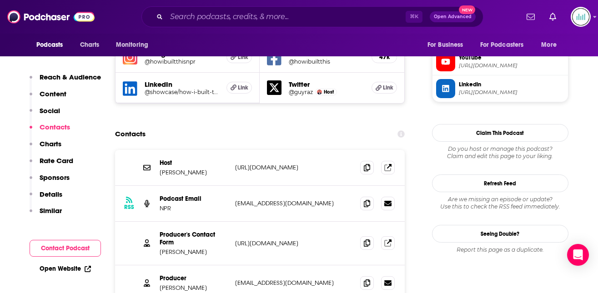
scroll to position [861, 0]
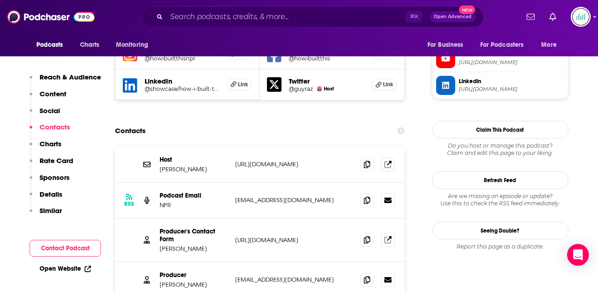
drag, startPoint x: 289, startPoint y: 226, endPoint x: 235, endPoint y: 227, distance: 54.1
click at [234, 262] on div "Producer [PERSON_NAME] [EMAIL_ADDRESS][DOMAIN_NAME] [EMAIL_ADDRESS][DOMAIN_NAME]" at bounding box center [260, 280] width 290 height 36
drag, startPoint x: 210, startPoint y: 232, endPoint x: 160, endPoint y: 231, distance: 50.0
click at [160, 281] on p "[PERSON_NAME]" at bounding box center [194, 285] width 68 height 8
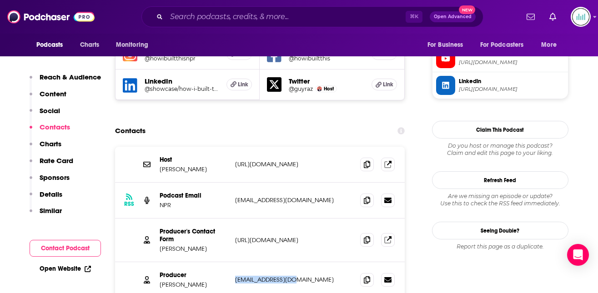
click at [60, 191] on p "Details" at bounding box center [51, 194] width 23 height 9
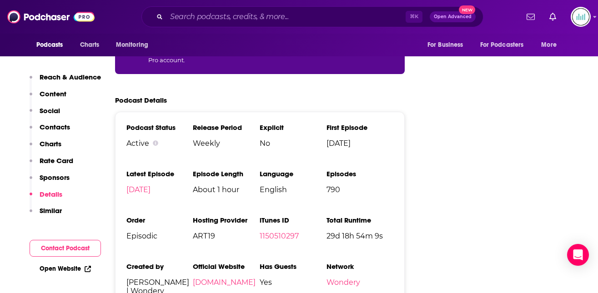
scroll to position [1858, 0]
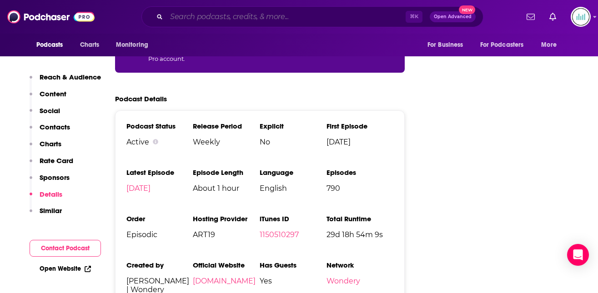
click at [202, 17] on input "Search podcasts, credits, & more..." at bounding box center [285, 17] width 239 height 15
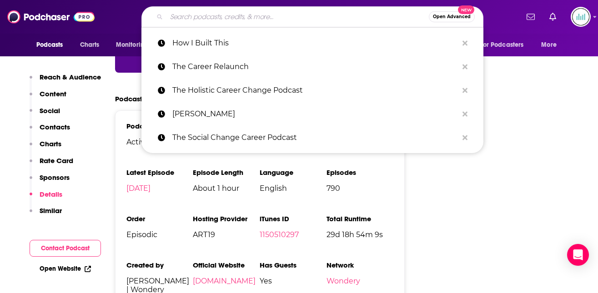
paste input "Find Your Dream Job:"
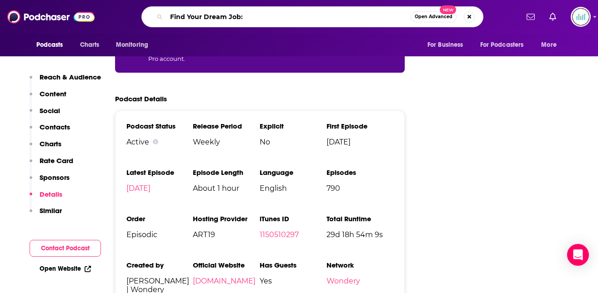
type input "Find Your Dream Job"
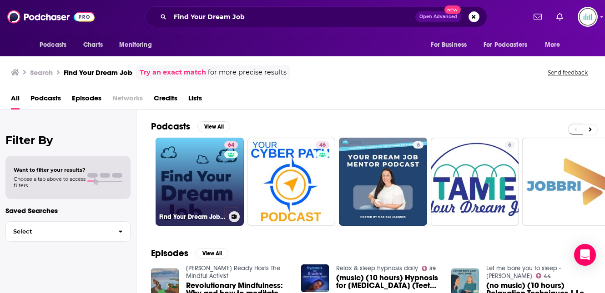
click at [198, 165] on link "64 Find Your Dream Job: Insider Tips for Finding Work, Advancing your Career, a…" at bounding box center [200, 182] width 88 height 88
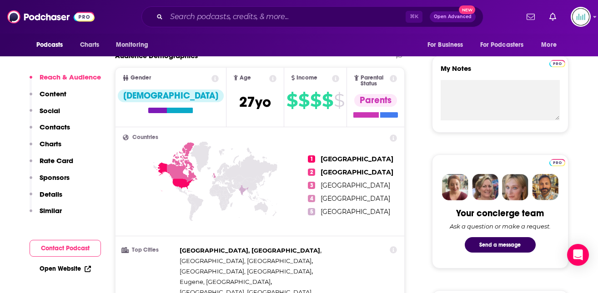
click at [58, 130] on p "Contacts" at bounding box center [55, 127] width 30 height 9
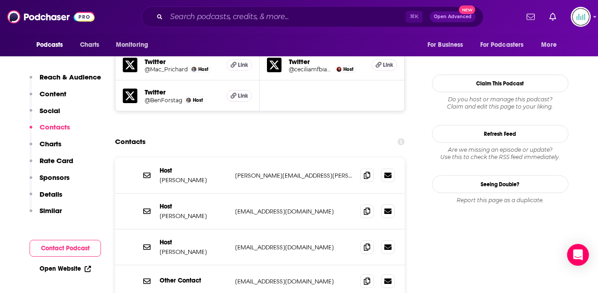
scroll to position [887, 0]
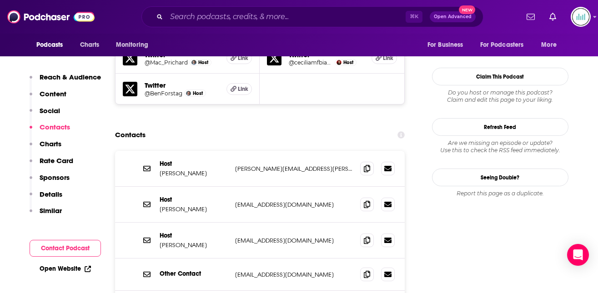
drag, startPoint x: 339, startPoint y: 186, endPoint x: 232, endPoint y: 190, distance: 106.9
click at [231, 223] on div "Host [PERSON_NAME] [EMAIL_ADDRESS][DOMAIN_NAME] [EMAIL_ADDRESS][DOMAIN_NAME]" at bounding box center [260, 241] width 290 height 36
click at [54, 211] on p "Similar" at bounding box center [51, 210] width 22 height 9
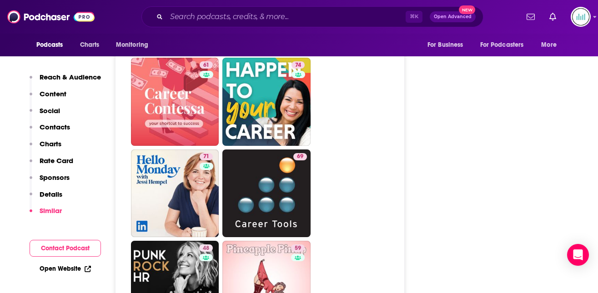
scroll to position [2075, 0]
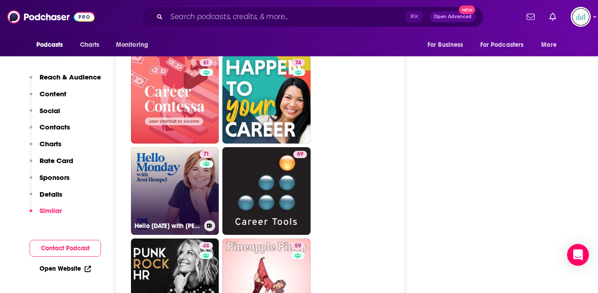
click at [158, 147] on link "71 Hello [DATE] with [PERSON_NAME]" at bounding box center [175, 191] width 88 height 88
type input "[URL][DOMAIN_NAME][DATE][PERSON_NAME]"
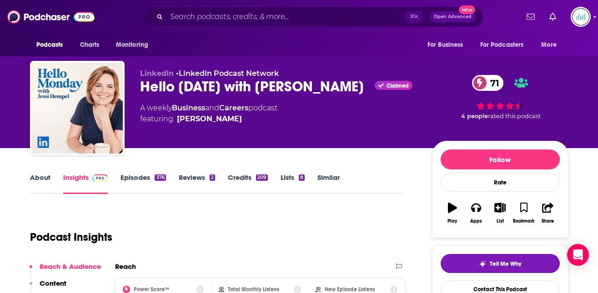
drag, startPoint x: 230, startPoint y: 120, endPoint x: 227, endPoint y: 124, distance: 4.8
click at [228, 122] on span "featuring [PERSON_NAME]" at bounding box center [208, 119] width 137 height 11
drag, startPoint x: 176, startPoint y: 119, endPoint x: 224, endPoint y: 118, distance: 47.7
click at [226, 119] on div "[PERSON_NAME]" at bounding box center [209, 119] width 65 height 11
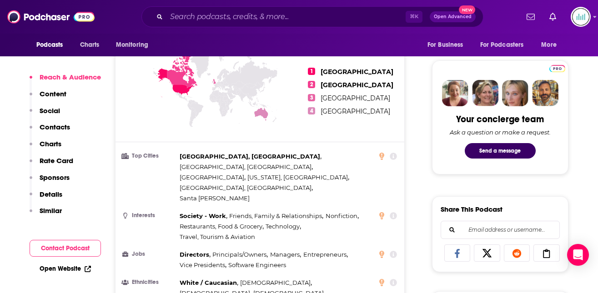
scroll to position [496, 0]
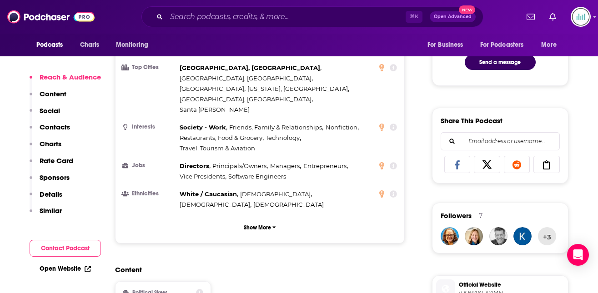
click at [57, 128] on p "Contacts" at bounding box center [55, 127] width 30 height 9
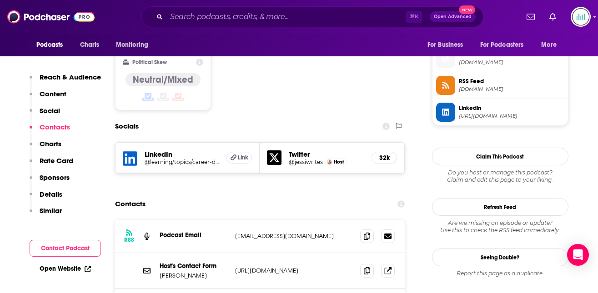
scroll to position [751, 0]
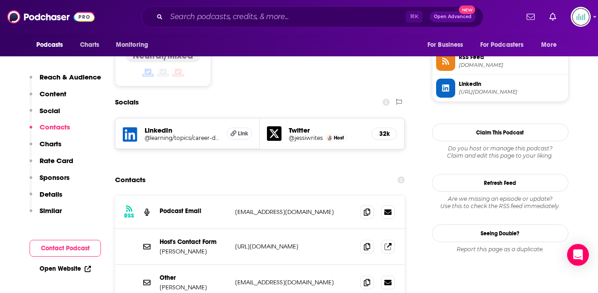
click at [44, 209] on p "Similar" at bounding box center [51, 210] width 22 height 9
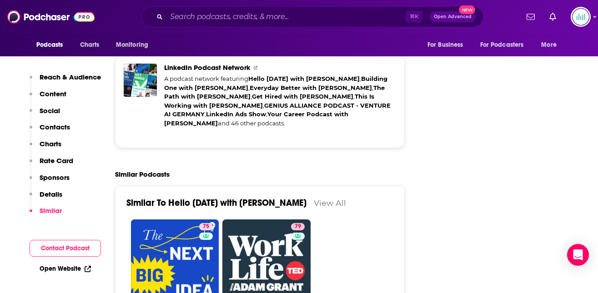
scroll to position [2020, 0]
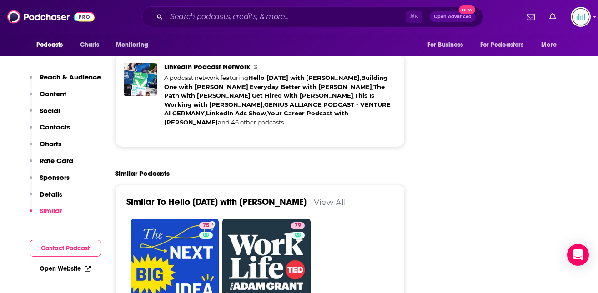
click at [47, 194] on p "Details" at bounding box center [51, 194] width 23 height 9
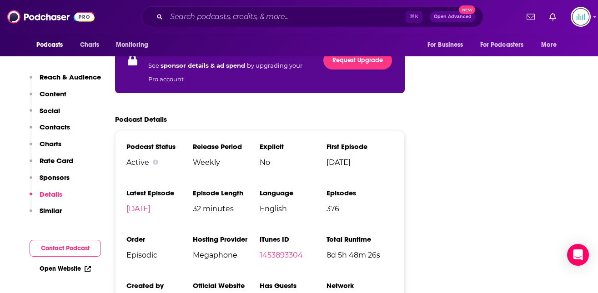
click at [65, 125] on p "Contacts" at bounding box center [55, 127] width 30 height 9
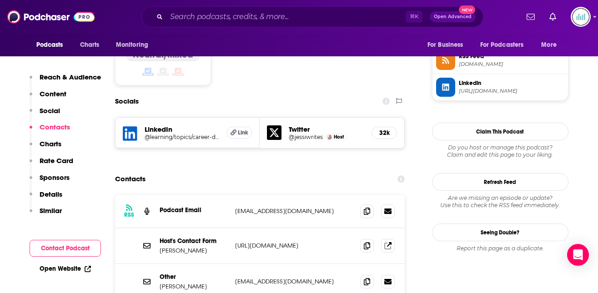
scroll to position [751, 0]
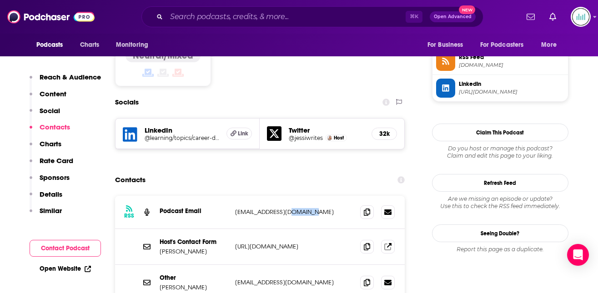
drag, startPoint x: 318, startPoint y: 165, endPoint x: 288, endPoint y: 165, distance: 30.0
click at [288, 208] on p "[EMAIL_ADDRESS][DOMAIN_NAME]" at bounding box center [294, 212] width 118 height 8
click at [318, 208] on p "[EMAIL_ADDRESS][DOMAIN_NAME]" at bounding box center [294, 212] width 118 height 8
drag, startPoint x: 315, startPoint y: 167, endPoint x: 234, endPoint y: 166, distance: 80.5
click at [234, 196] on div "RSS Podcast Email [EMAIL_ADDRESS][DOMAIN_NAME] [EMAIL_ADDRESS][DOMAIN_NAME]" at bounding box center [260, 212] width 290 height 33
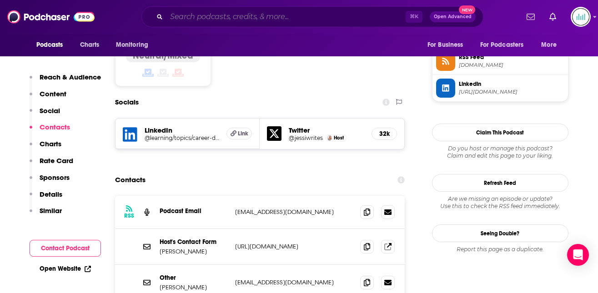
click at [181, 15] on input "Search podcasts, credits, & more..." at bounding box center [285, 17] width 239 height 15
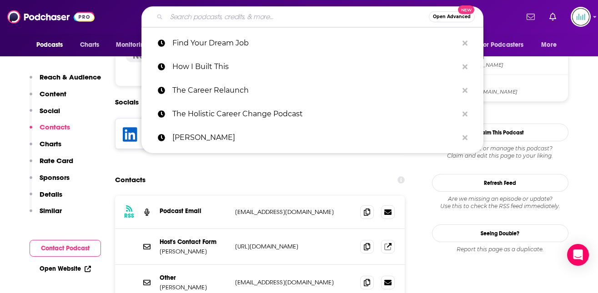
paste input "Coaching For Leaders"
type input "Coaching For Leaders"
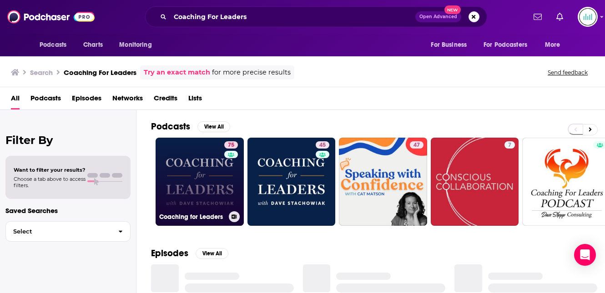
click at [186, 161] on link "75 Coaching for Leaders" at bounding box center [200, 182] width 88 height 88
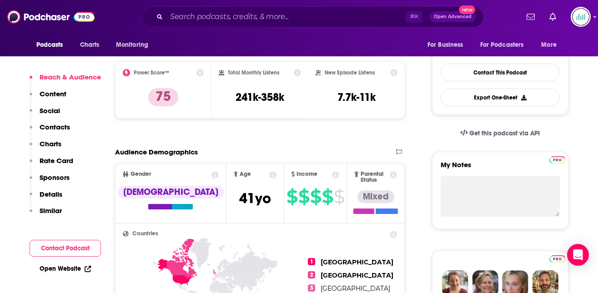
scroll to position [236, 0]
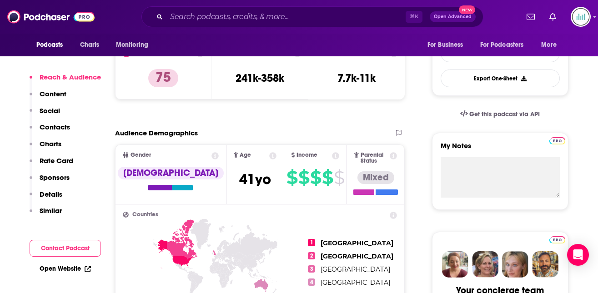
click at [59, 125] on p "Contacts" at bounding box center [55, 127] width 30 height 9
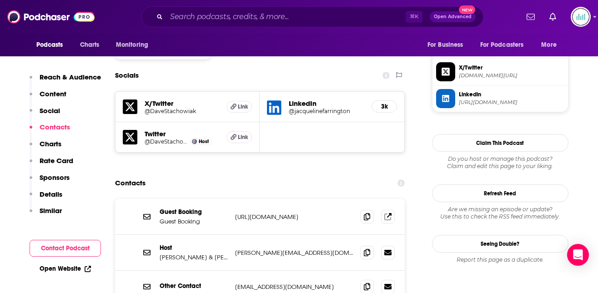
scroll to position [771, 0]
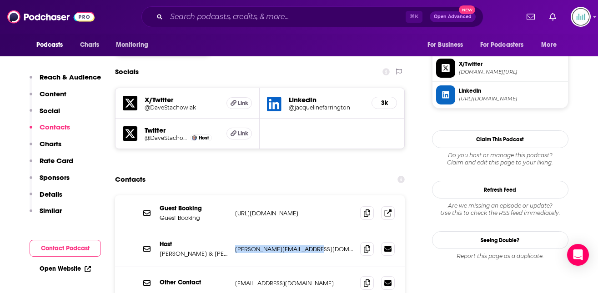
drag, startPoint x: 317, startPoint y: 204, endPoint x: 235, endPoint y: 203, distance: 81.9
click at [235, 246] on p "[PERSON_NAME][EMAIL_ADDRESS][DOMAIN_NAME]" at bounding box center [294, 250] width 118 height 8
drag, startPoint x: 352, startPoint y: 167, endPoint x: 235, endPoint y: 169, distance: 117.3
click at [235, 210] on p "[URL][DOMAIN_NAME]" at bounding box center [294, 214] width 118 height 8
click at [195, 14] on input "Search podcasts, credits, & more..." at bounding box center [285, 17] width 239 height 15
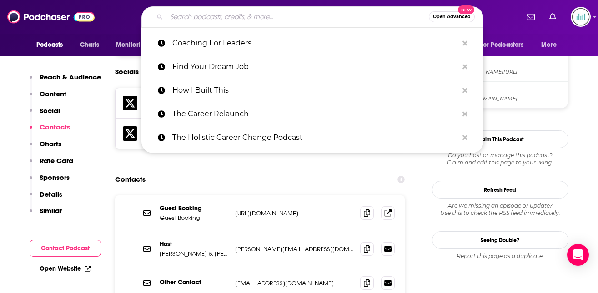
paste input "No More Mondays"
type input "No More Mondays"
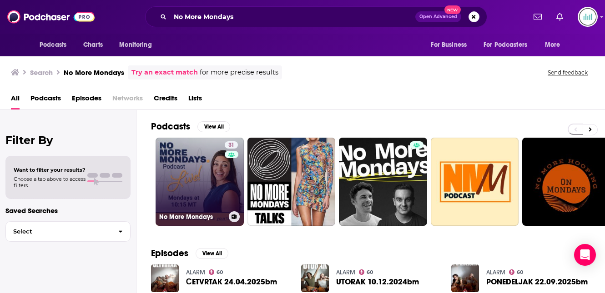
click at [191, 166] on link "31 No More Mondays" at bounding box center [200, 182] width 88 height 88
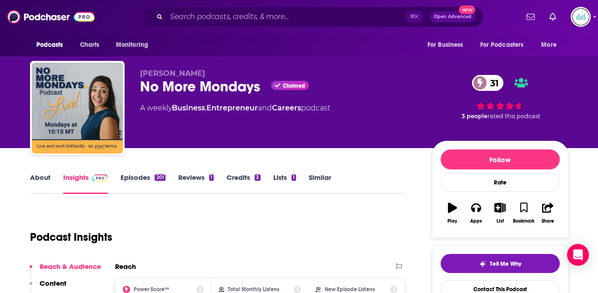
scroll to position [90, 0]
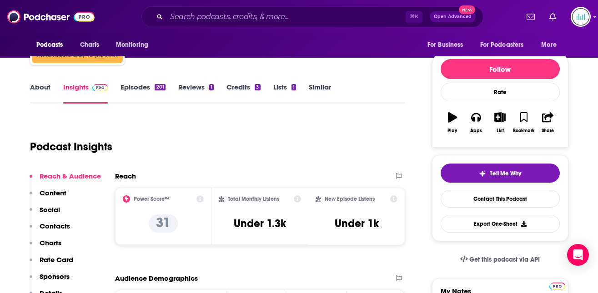
click at [58, 222] on p "Contacts" at bounding box center [55, 226] width 30 height 9
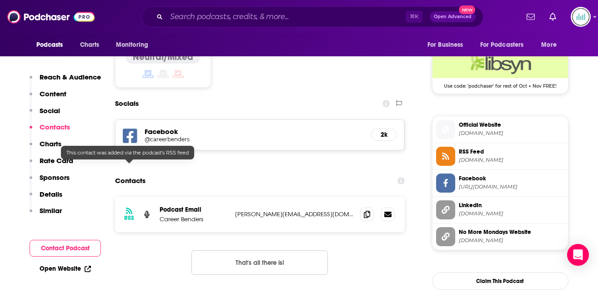
scroll to position [739, 0]
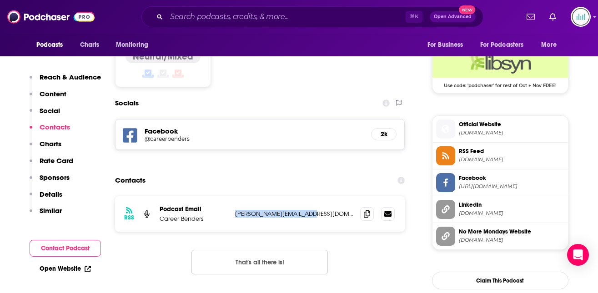
drag, startPoint x: 315, startPoint y: 168, endPoint x: 234, endPoint y: 168, distance: 80.5
click at [234, 196] on div "RSS Podcast Email Career Benders [PERSON_NAME][EMAIL_ADDRESS][DOMAIN_NAME] [PER…" at bounding box center [260, 213] width 290 height 35
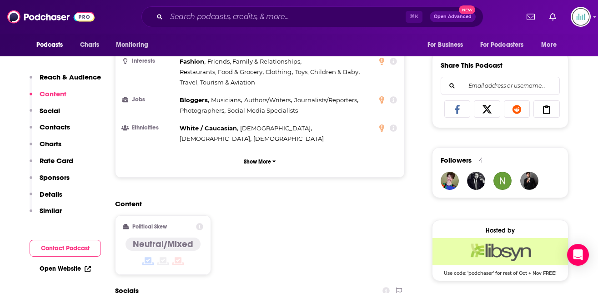
click at [50, 76] on p "Reach & Audience" at bounding box center [70, 77] width 61 height 9
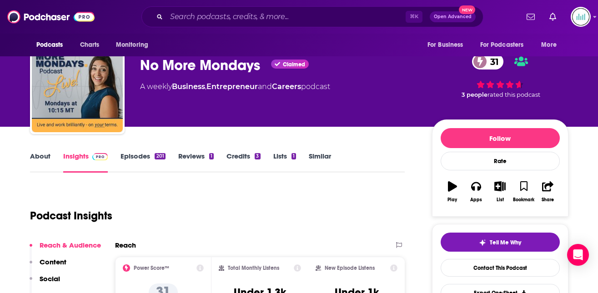
scroll to position [4, 0]
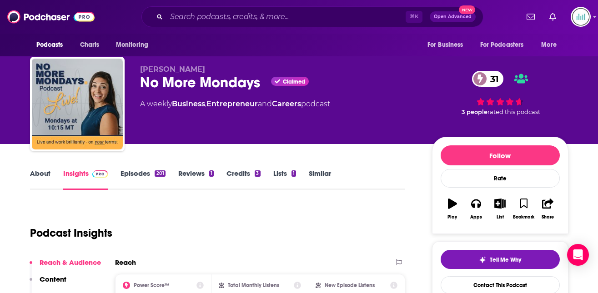
click at [36, 172] on link "About" at bounding box center [40, 179] width 20 height 21
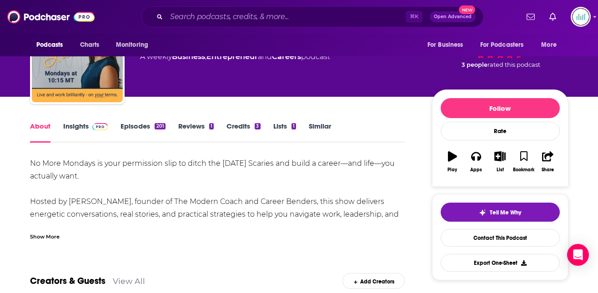
scroll to position [91, 0]
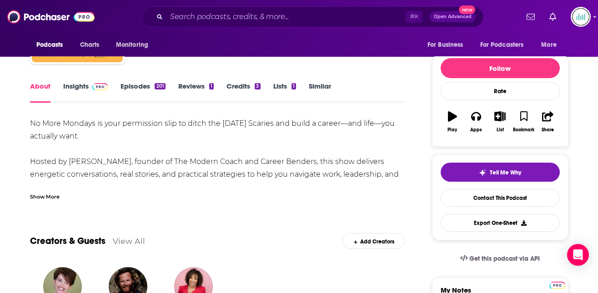
click at [32, 125] on div "No More Mondays is your permission slip to ditch the [DATE] Scaries and build a…" at bounding box center [217, 193] width 375 height 153
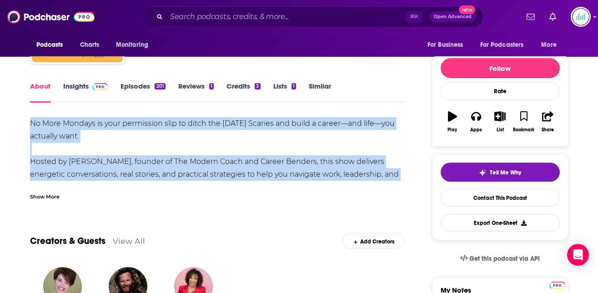
drag, startPoint x: 30, startPoint y: 122, endPoint x: 376, endPoint y: 161, distance: 347.4
click at [384, 166] on div "No More Mondays is your permission slip to ditch the [DATE] Scaries and build a…" at bounding box center [217, 193] width 375 height 153
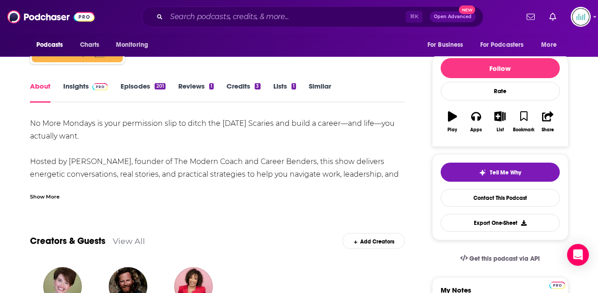
click at [35, 195] on div "Show More" at bounding box center [45, 196] width 30 height 9
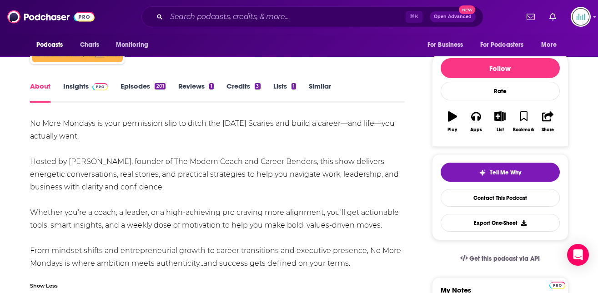
drag, startPoint x: 27, startPoint y: 160, endPoint x: 385, endPoint y: 229, distance: 364.5
click at [196, 15] on input "Search podcasts, credits, & more..." at bounding box center [285, 17] width 239 height 15
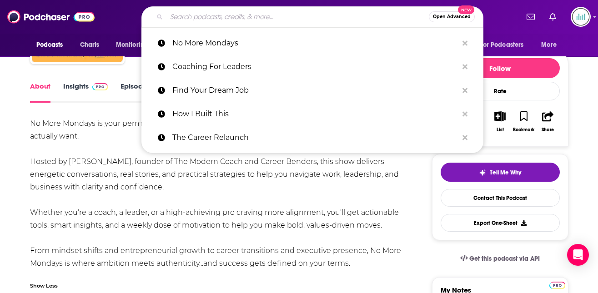
paste input "Your Career Podcast with [PERSON_NAME]"
type input "Your Career Podcast with [PERSON_NAME]"
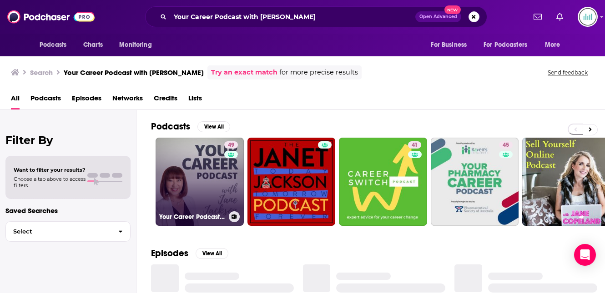
click at [199, 173] on link "49 Your Career Podcast with [PERSON_NAME]" at bounding box center [200, 182] width 88 height 88
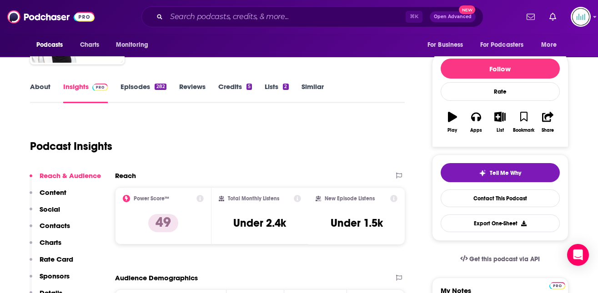
scroll to position [95, 0]
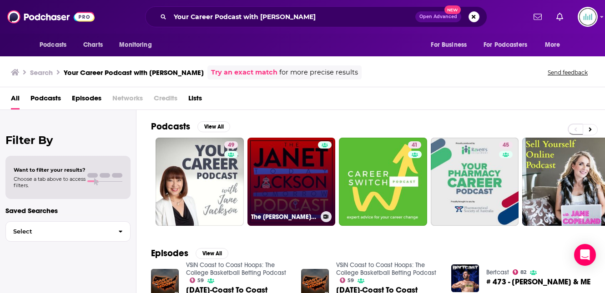
click at [305, 181] on link "The [PERSON_NAME] Podcast" at bounding box center [291, 182] width 88 height 88
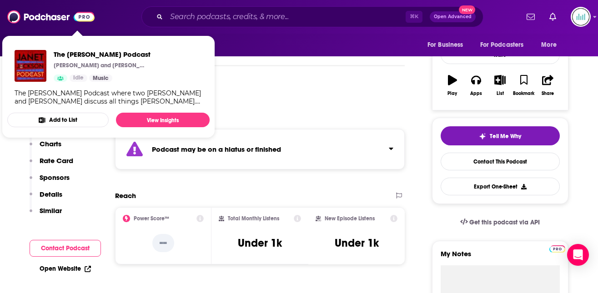
scroll to position [198, 0]
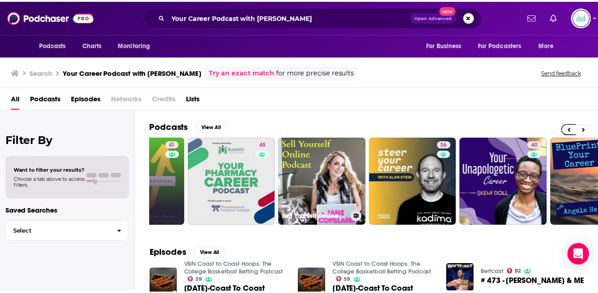
scroll to position [0, 262]
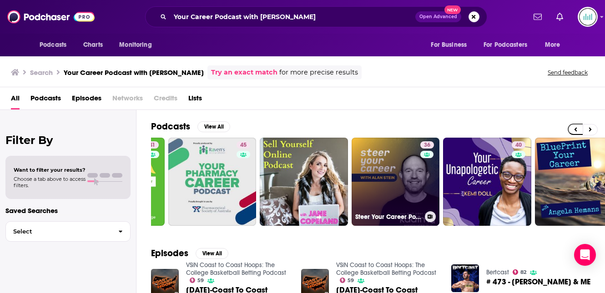
click at [391, 176] on link "36 Steer Your Career Podcast" at bounding box center [395, 182] width 88 height 88
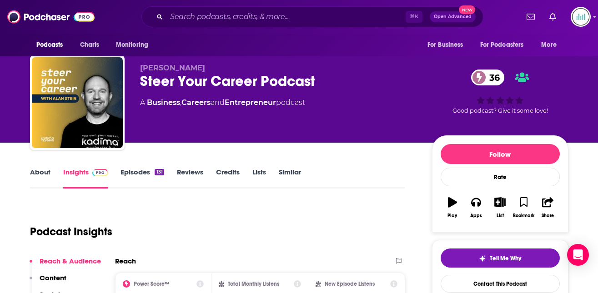
scroll to position [13, 0]
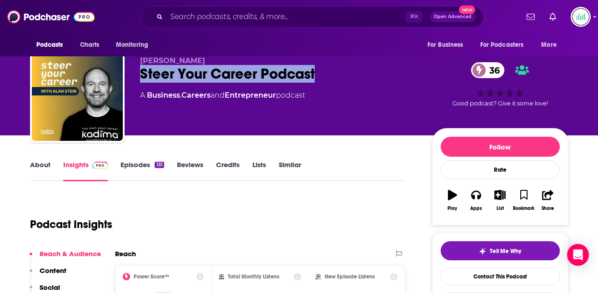
drag, startPoint x: 320, startPoint y: 72, endPoint x: 126, endPoint y: 70, distance: 193.3
click at [126, 70] on div "[PERSON_NAME] Steer Your Career Podcast 36 A Business , Careers and Entrepreneu…" at bounding box center [299, 97] width 538 height 98
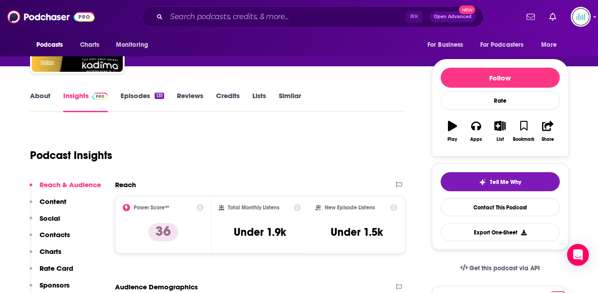
click at [57, 235] on p "Contacts" at bounding box center [55, 235] width 30 height 9
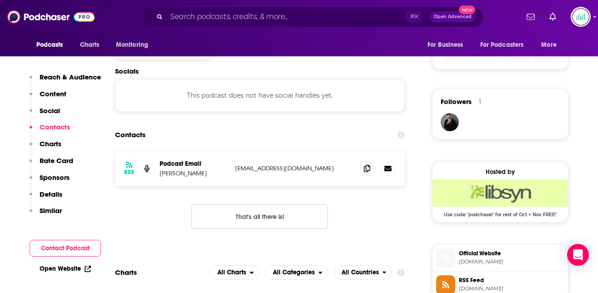
scroll to position [611, 0]
click at [180, 16] on input "Search podcasts, credits, & more..." at bounding box center [285, 17] width 239 height 15
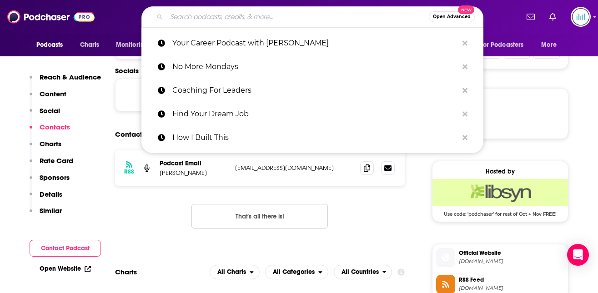
paste input "Steer Your Career Podcast"
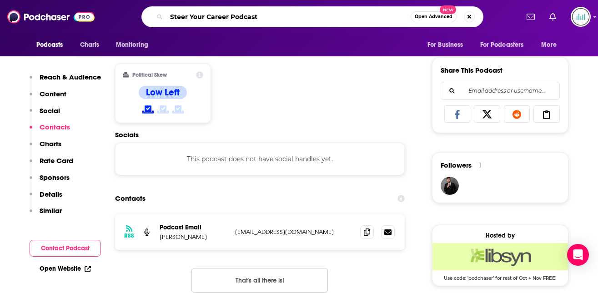
scroll to position [525, 0]
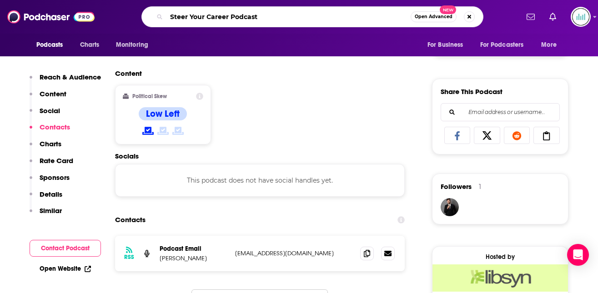
type input "Steer Your Career Podcast"
click at [55, 77] on p "Reach & Audience" at bounding box center [70, 77] width 61 height 9
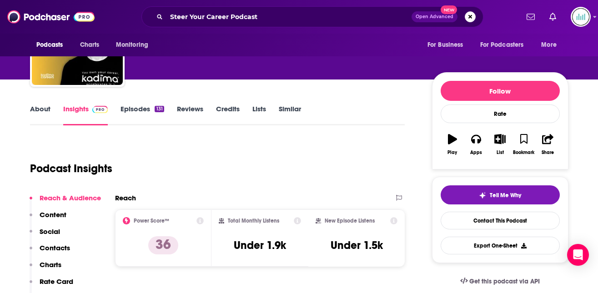
scroll to position [60, 0]
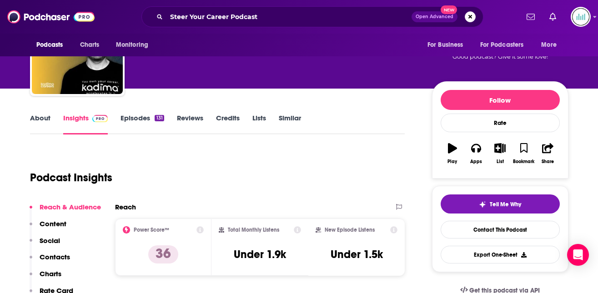
click at [39, 116] on link "About" at bounding box center [40, 124] width 20 height 21
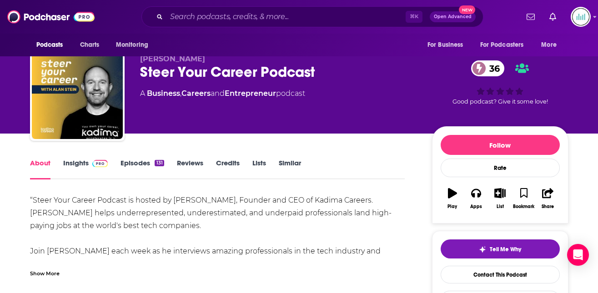
scroll to position [24, 0]
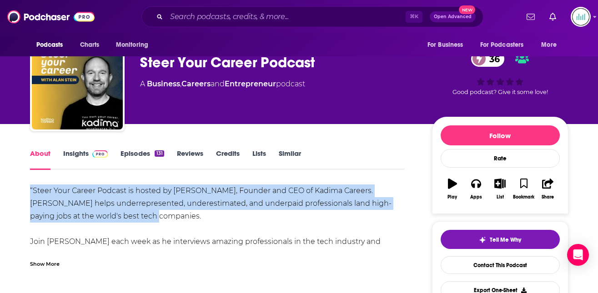
drag, startPoint x: 116, startPoint y: 216, endPoint x: 25, endPoint y: 189, distance: 95.1
click at [75, 153] on link "Insights" at bounding box center [85, 159] width 45 height 21
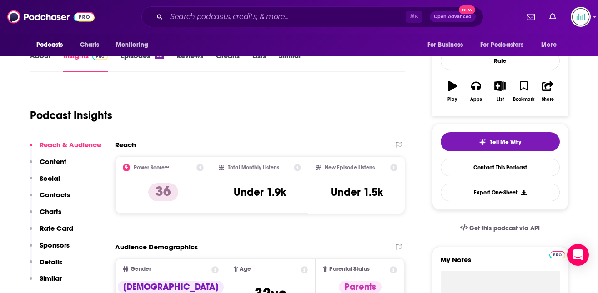
scroll to position [208, 0]
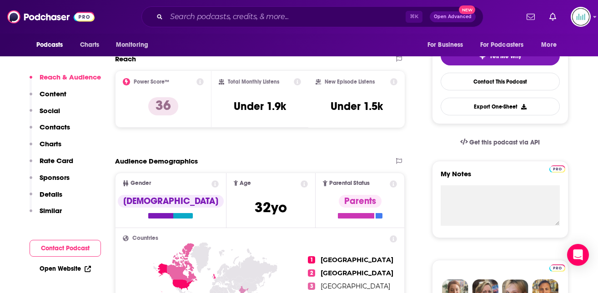
click at [61, 129] on p "Contacts" at bounding box center [55, 127] width 30 height 9
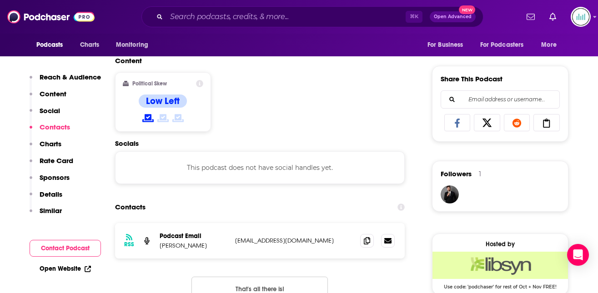
scroll to position [611, 0]
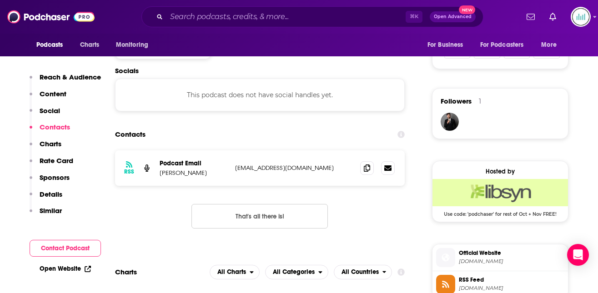
drag, startPoint x: 336, startPoint y: 170, endPoint x: 232, endPoint y: 170, distance: 104.1
click at [232, 170] on div "RSS Podcast Email [PERSON_NAME] [EMAIL_ADDRESS][DOMAIN_NAME] [EMAIL_ADDRESS][DO…" at bounding box center [260, 167] width 290 height 35
click at [54, 193] on p "Details" at bounding box center [51, 194] width 23 height 9
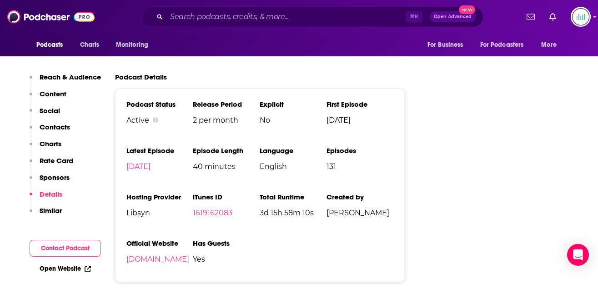
scroll to position [1196, 0]
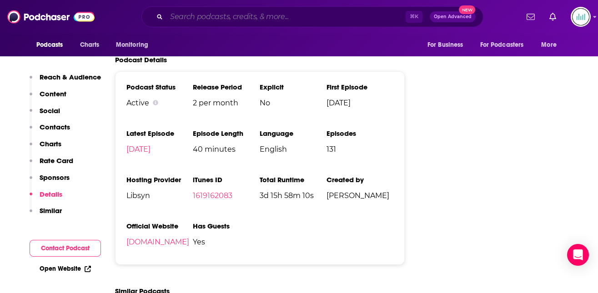
click at [186, 15] on input "Search podcasts, credits, & more..." at bounding box center [285, 17] width 239 height 15
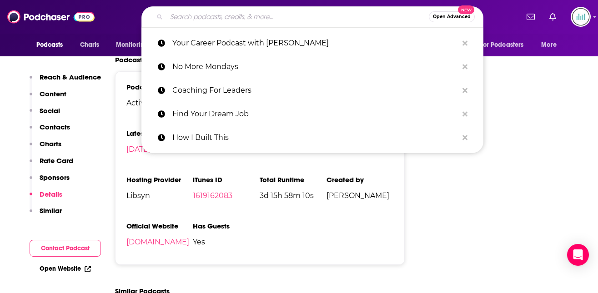
paste input "[EMAIL_ADDRESS][DOMAIN_NAME]"
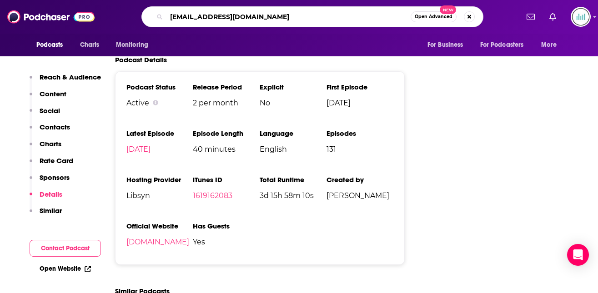
click at [186, 15] on input "[EMAIL_ADDRESS][DOMAIN_NAME]" at bounding box center [288, 17] width 244 height 15
type input "no more mondays"
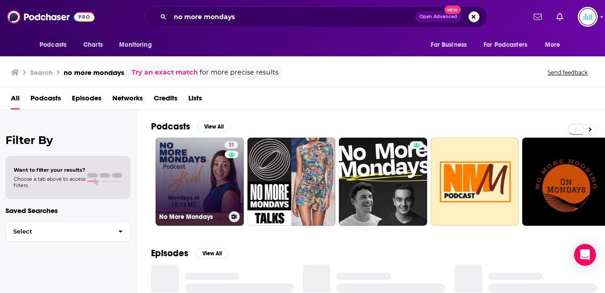
click at [196, 161] on link "31 No More Mondays" at bounding box center [200, 182] width 88 height 88
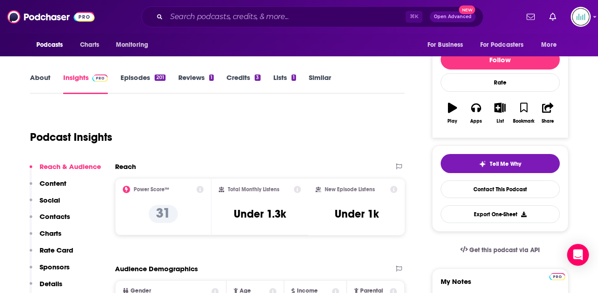
click at [58, 218] on p "Contacts" at bounding box center [55, 216] width 30 height 9
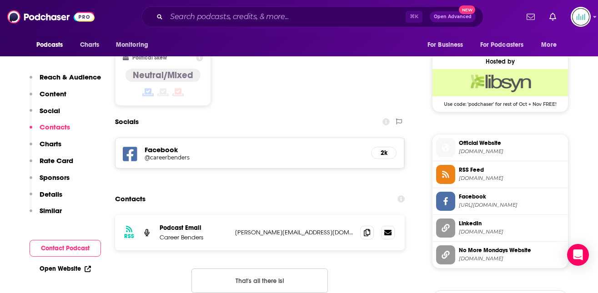
scroll to position [739, 0]
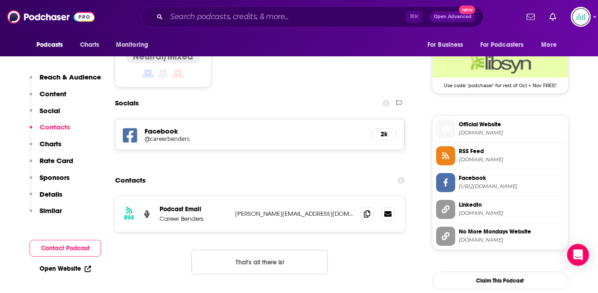
click at [52, 196] on p "Details" at bounding box center [51, 194] width 23 height 9
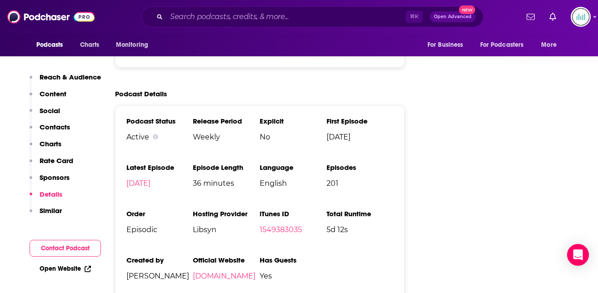
scroll to position [1250, 0]
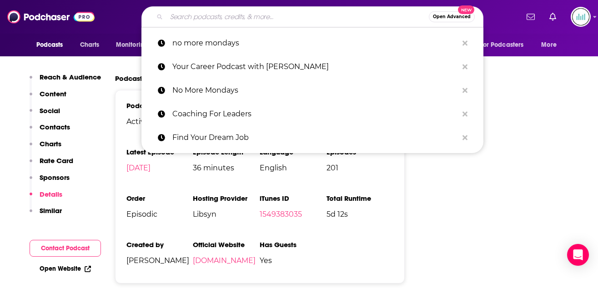
click at [185, 10] on input "Search podcasts, credits, & more..." at bounding box center [297, 17] width 262 height 15
paste input "The Teacher Career Coach Podcast"
type input "The Teacher Career Coach Podcast"
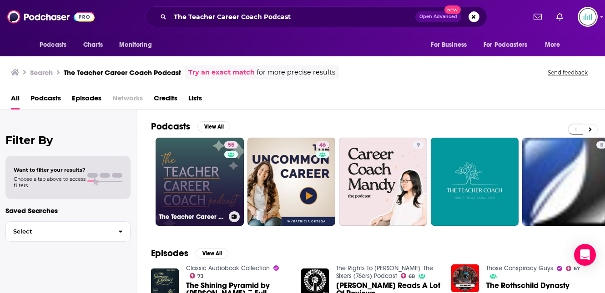
click at [182, 190] on link "55 The Teacher Career Coach Podcast" at bounding box center [200, 182] width 88 height 88
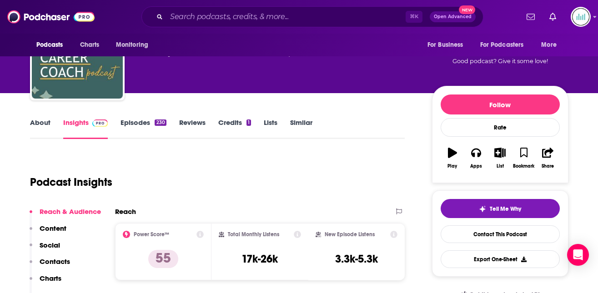
scroll to position [322, 0]
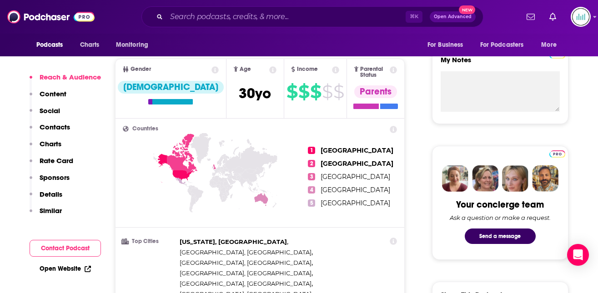
click at [51, 190] on p "Details" at bounding box center [51, 194] width 23 height 9
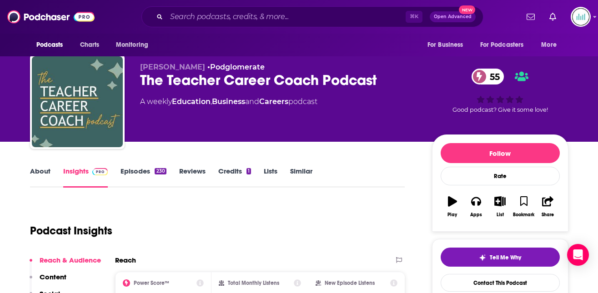
scroll to position [0, 0]
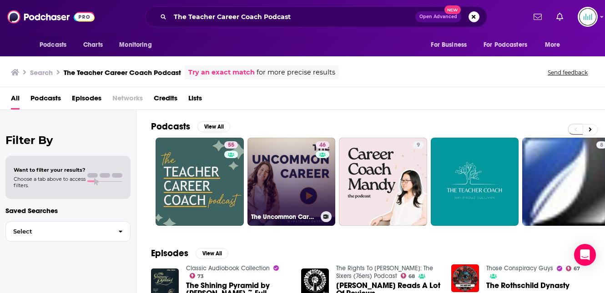
click at [287, 162] on link "46 The Uncommon Career Podcast: Transformative Career Coaching & Job Search Str…" at bounding box center [291, 182] width 88 height 88
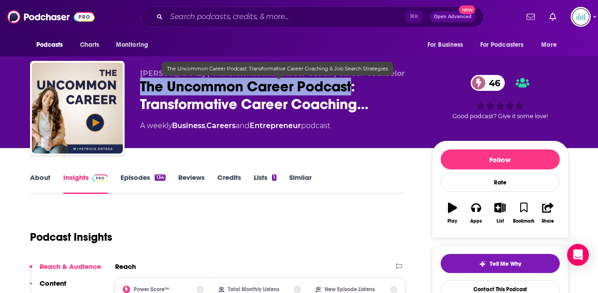
drag, startPoint x: 352, startPoint y: 85, endPoint x: 141, endPoint y: 86, distance: 211.0
click at [141, 86] on span "The Uncommon Career Podcast: Transformative Career Coaching…" at bounding box center [278, 95] width 277 height 35
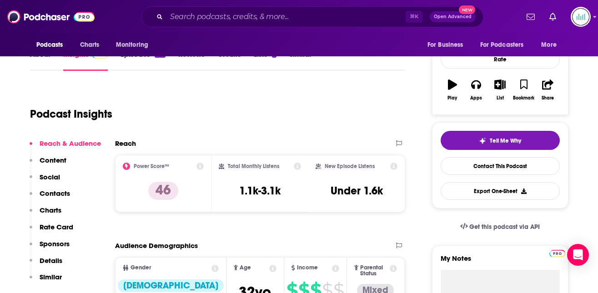
scroll to position [170, 0]
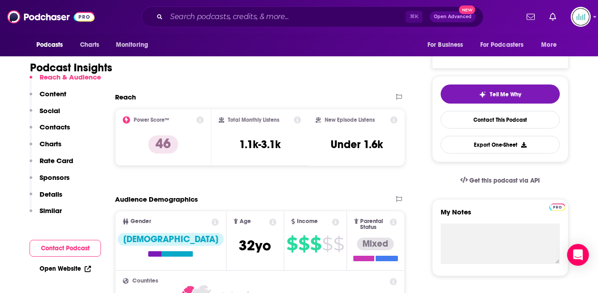
click at [49, 125] on p "Contacts" at bounding box center [55, 127] width 30 height 9
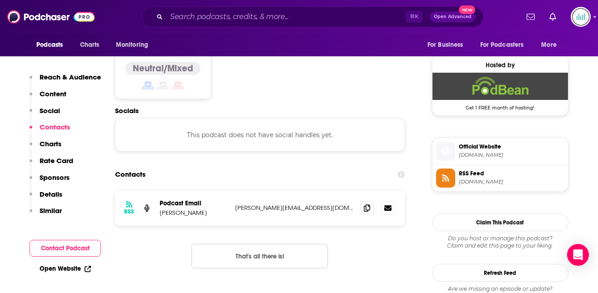
scroll to position [722, 0]
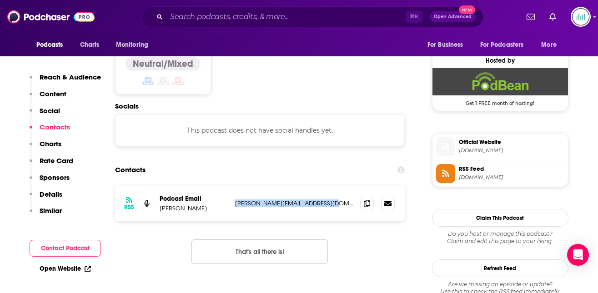
drag, startPoint x: 339, startPoint y: 167, endPoint x: 235, endPoint y: 168, distance: 104.6
click at [235, 200] on p "[PERSON_NAME][EMAIL_ADDRESS][DOMAIN_NAME]" at bounding box center [294, 204] width 118 height 8
click at [184, 14] on input "Search podcasts, credits, & more..." at bounding box center [285, 17] width 239 height 15
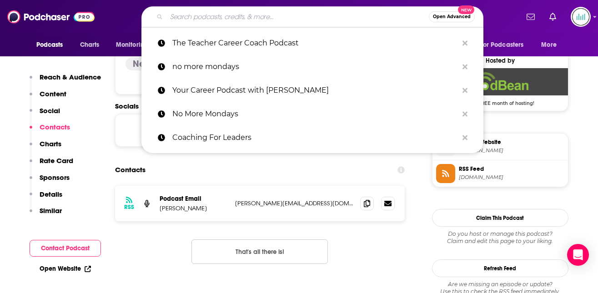
paste input "Second Act Stories"
type input "Second Act Stories"
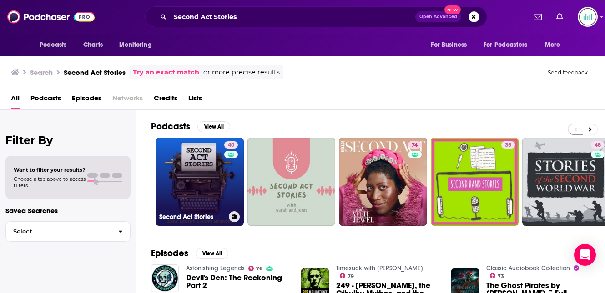
click at [176, 180] on link "40 Second Act Stories" at bounding box center [200, 182] width 88 height 88
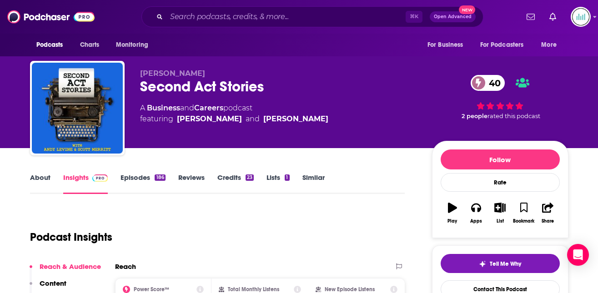
scroll to position [40, 0]
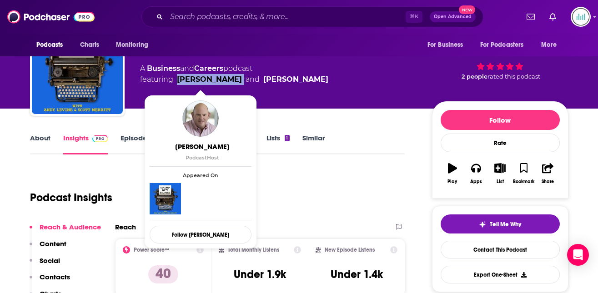
drag, startPoint x: 227, startPoint y: 78, endPoint x: 178, endPoint y: 82, distance: 49.2
click at [178, 82] on span "featuring [PERSON_NAME] and [PERSON_NAME]" at bounding box center [234, 79] width 188 height 11
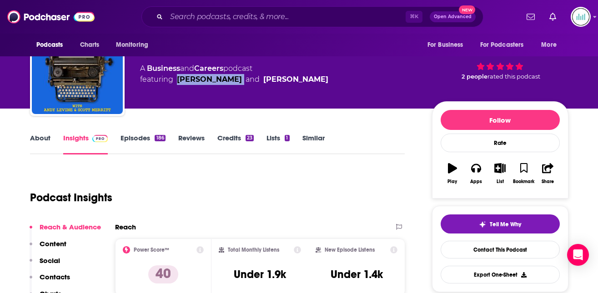
click at [62, 278] on p "Contacts" at bounding box center [55, 277] width 30 height 9
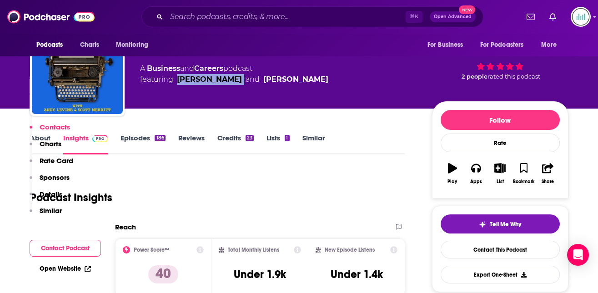
scroll to position [812, 0]
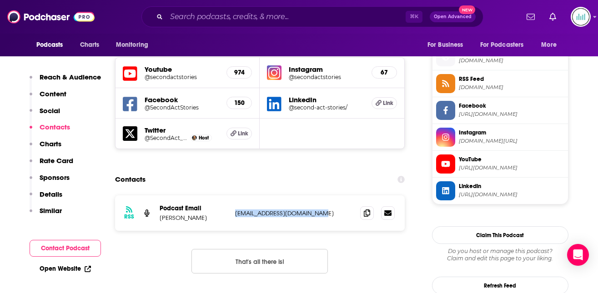
drag, startPoint x: 321, startPoint y: 171, endPoint x: 235, endPoint y: 169, distance: 85.9
click at [235, 210] on p "[EMAIL_ADDRESS][DOMAIN_NAME]" at bounding box center [294, 214] width 118 height 8
drag, startPoint x: 196, startPoint y: 175, endPoint x: 159, endPoint y: 175, distance: 36.8
click at [159, 196] on div "RSS Podcast Email [PERSON_NAME] [EMAIL_ADDRESS][DOMAIN_NAME] [EMAIL_ADDRESS][DO…" at bounding box center [260, 213] width 290 height 35
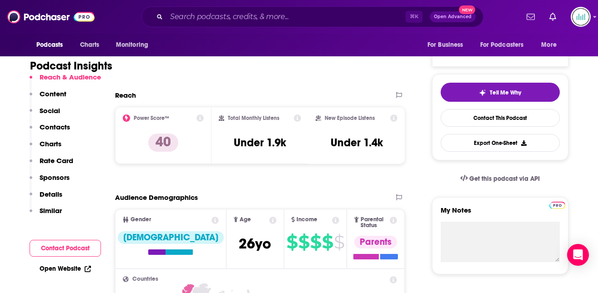
scroll to position [279, 0]
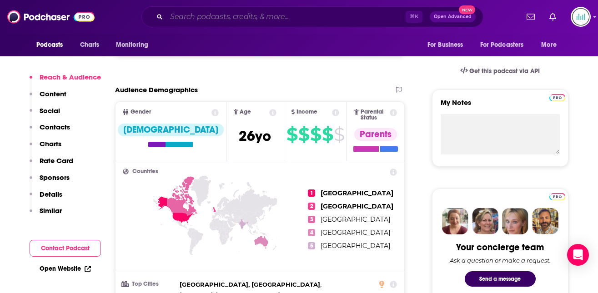
click at [176, 17] on input "Search podcasts, credits, & more..." at bounding box center [285, 17] width 239 height 15
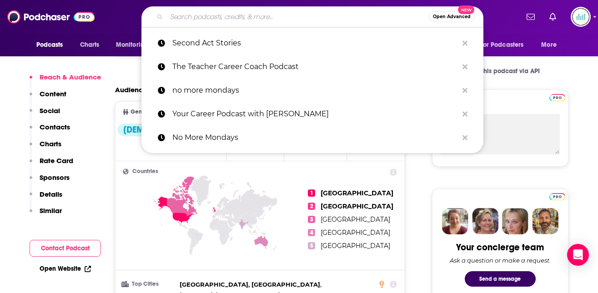
paste input "Change is possible"
type input "Change is possible"
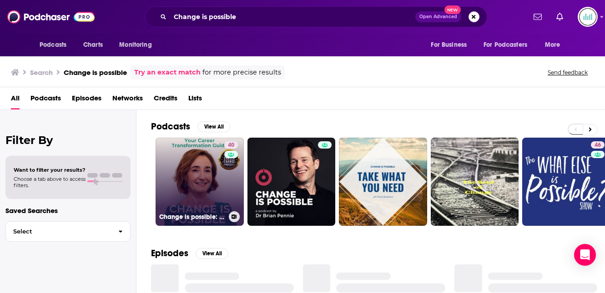
click at [199, 182] on link "40 Change is possible: Your Career Transformation Guide" at bounding box center [200, 182] width 88 height 88
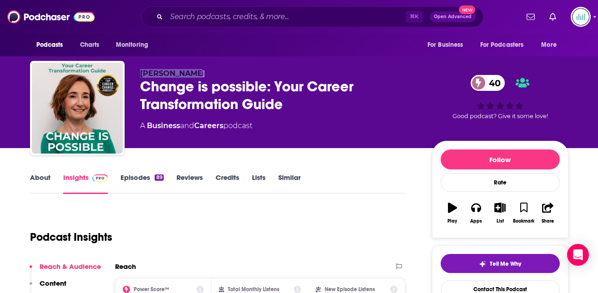
drag, startPoint x: 187, startPoint y: 74, endPoint x: 142, endPoint y: 72, distance: 45.5
click at [141, 72] on p "[PERSON_NAME]" at bounding box center [278, 73] width 277 height 9
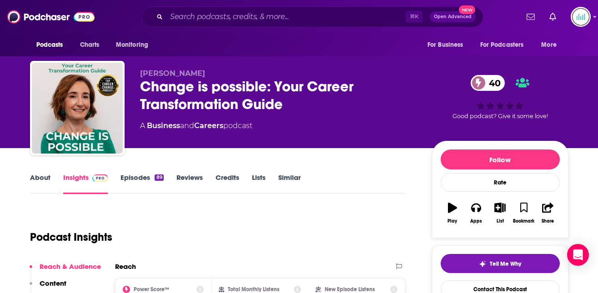
click at [37, 176] on link "About" at bounding box center [40, 183] width 20 height 21
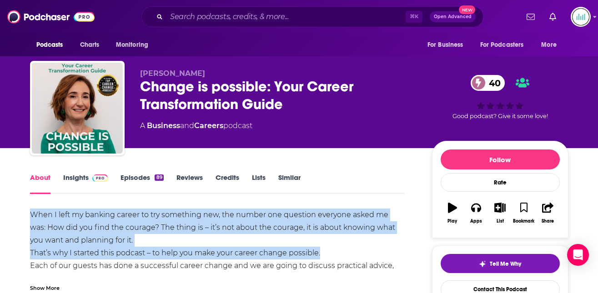
drag, startPoint x: 322, startPoint y: 249, endPoint x: 31, endPoint y: 212, distance: 292.9
click at [31, 212] on div "When I left my banking career to try something new, the number one question eve…" at bounding box center [217, 247] width 375 height 76
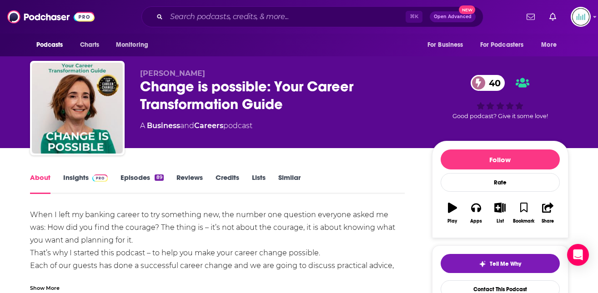
click at [75, 178] on link "Insights" at bounding box center [85, 183] width 45 height 21
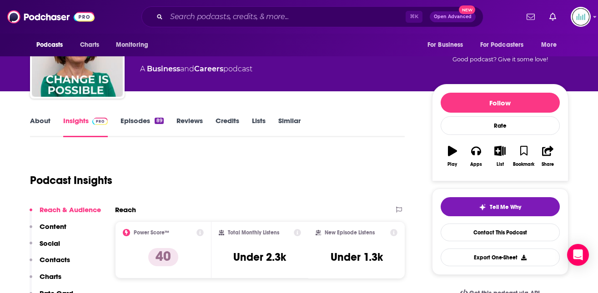
scroll to position [110, 0]
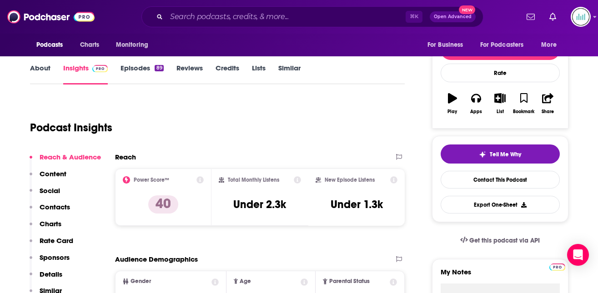
click at [64, 205] on p "Contacts" at bounding box center [55, 207] width 30 height 9
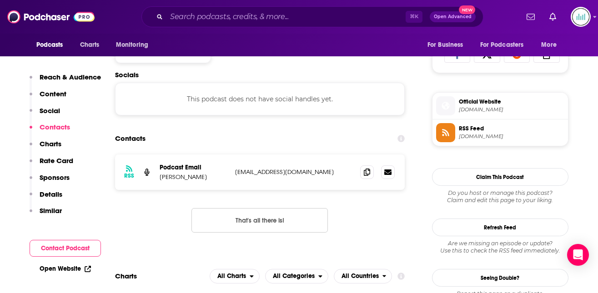
scroll to position [611, 0]
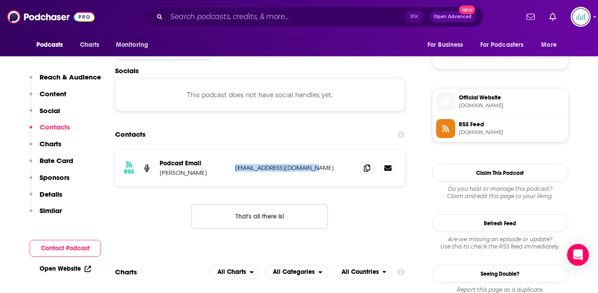
drag, startPoint x: 309, startPoint y: 167, endPoint x: 232, endPoint y: 166, distance: 76.8
click at [232, 166] on div "RSS Podcast Email [GEOGRAPHIC_DATA][PERSON_NAME] [EMAIL_ADDRESS][DOMAIN_NAME] […" at bounding box center [260, 167] width 290 height 35
click at [173, 15] on input "Search podcasts, credits, & more..." at bounding box center [285, 17] width 239 height 15
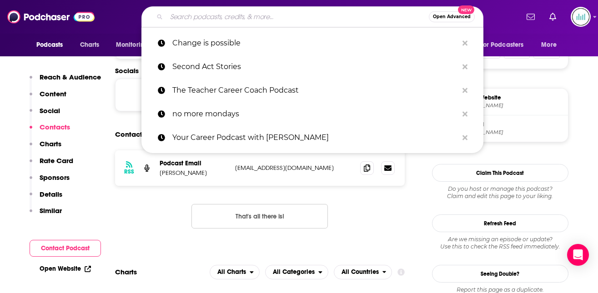
paste input "Living Your Path"
type input "Living Your Path"
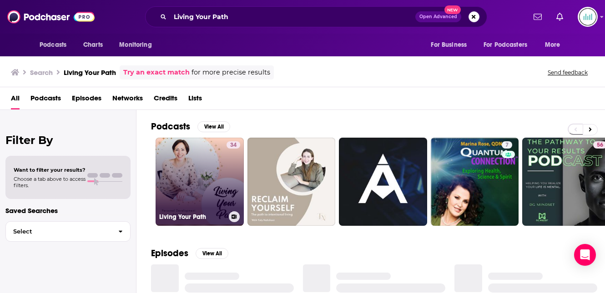
click at [199, 168] on link "34 Living Your Path" at bounding box center [200, 182] width 88 height 88
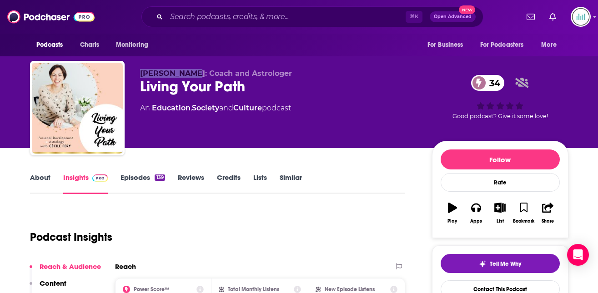
drag, startPoint x: 185, startPoint y: 72, endPoint x: 141, endPoint y: 73, distance: 43.7
click at [141, 73] on span "[PERSON_NAME]: Coach and Astrologer" at bounding box center [216, 73] width 152 height 9
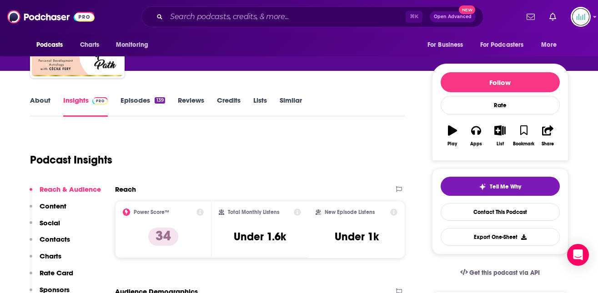
click at [49, 237] on p "Contacts" at bounding box center [55, 239] width 30 height 9
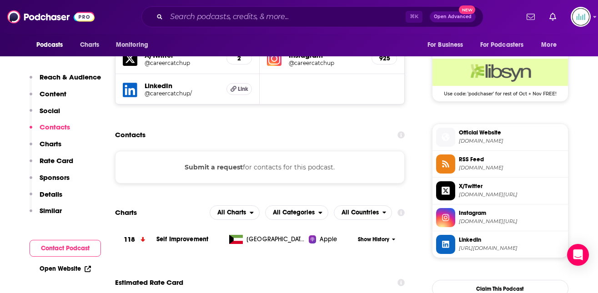
scroll to position [659, 0]
click at [57, 192] on p "Details" at bounding box center [51, 194] width 23 height 9
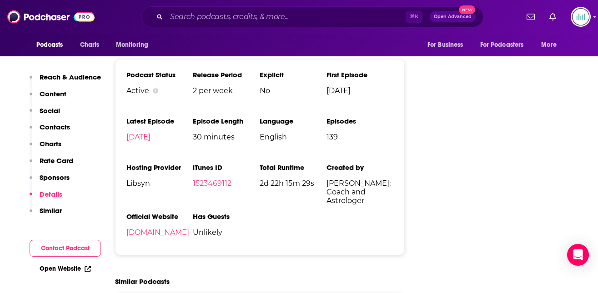
scroll to position [1097, 0]
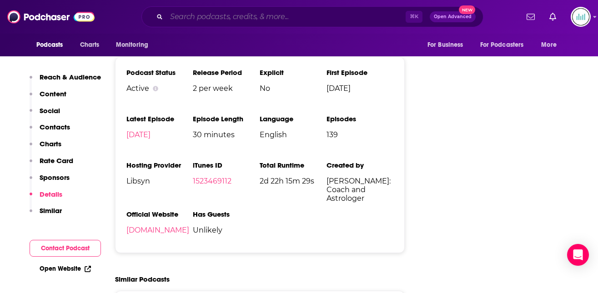
click at [181, 14] on input "Search podcasts, credits, & more..." at bounding box center [285, 17] width 239 height 15
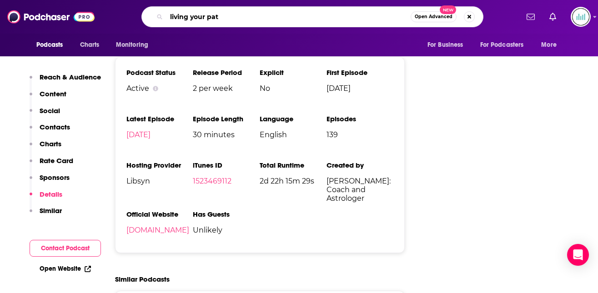
type input "living your path"
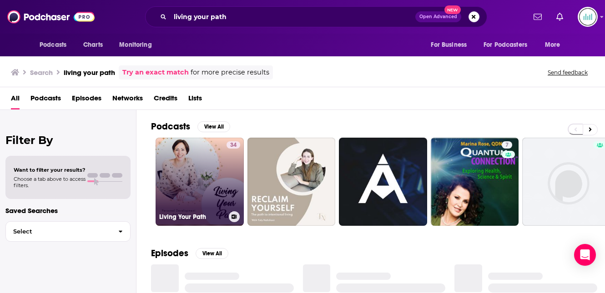
click at [183, 170] on link "34 Living Your Path" at bounding box center [200, 182] width 88 height 88
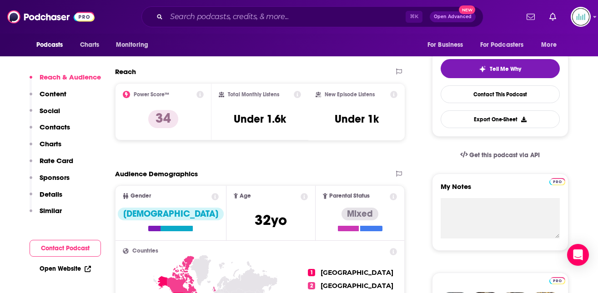
scroll to position [233, 0]
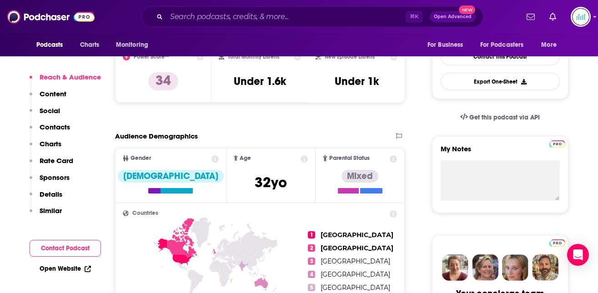
click at [60, 125] on p "Contacts" at bounding box center [55, 127] width 30 height 9
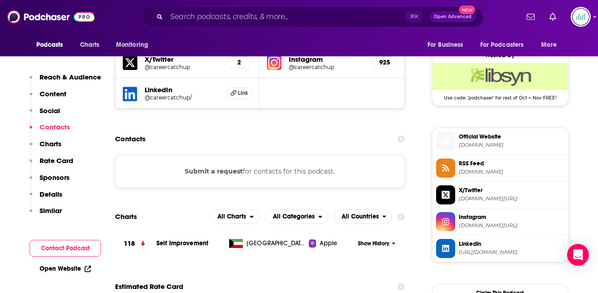
scroll to position [659, 0]
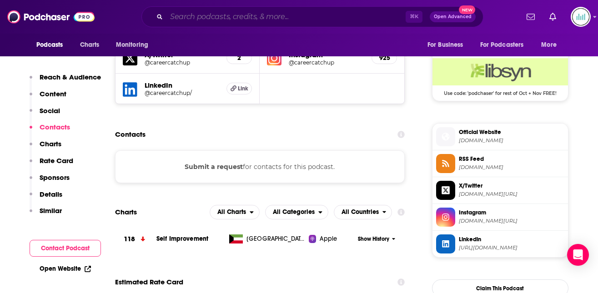
click at [180, 20] on input "Search podcasts, credits, & more..." at bounding box center [285, 17] width 239 height 15
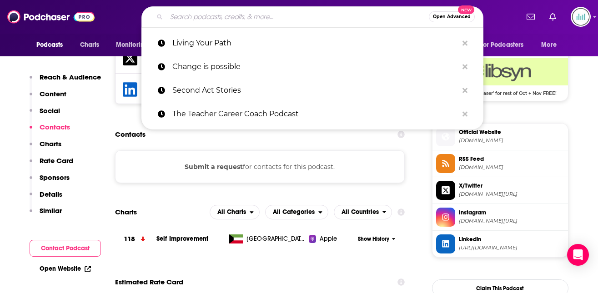
paste input "The Career Changers"
type input "The Career Changers"
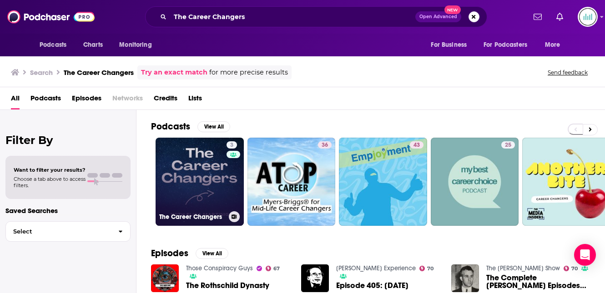
click at [202, 160] on link "3 The Career Changers" at bounding box center [200, 182] width 88 height 88
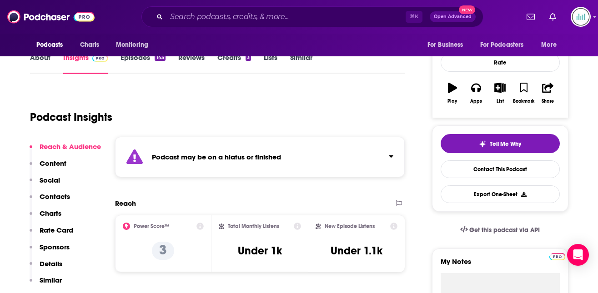
scroll to position [122, 0]
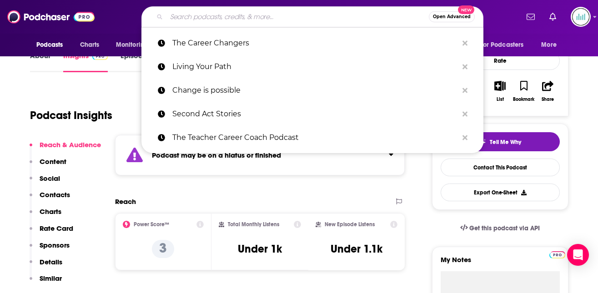
click at [173, 15] on input "Search podcasts, credits, & more..." at bounding box center [297, 17] width 262 height 15
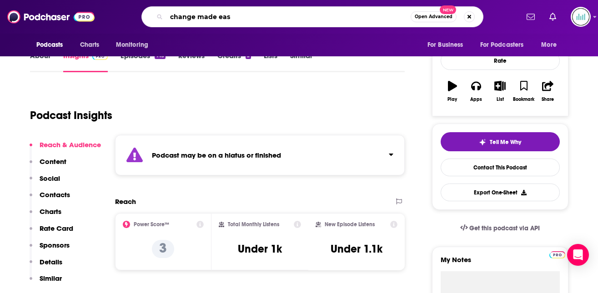
type input "change made easy"
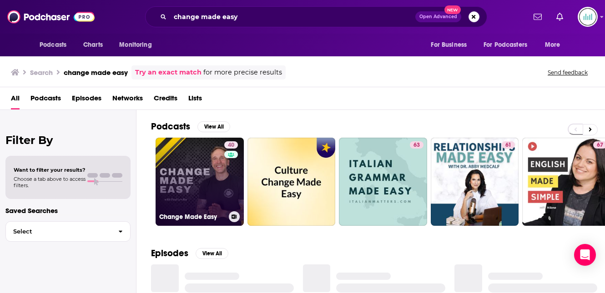
click at [179, 173] on link "40 Change Made Easy" at bounding box center [200, 182] width 88 height 88
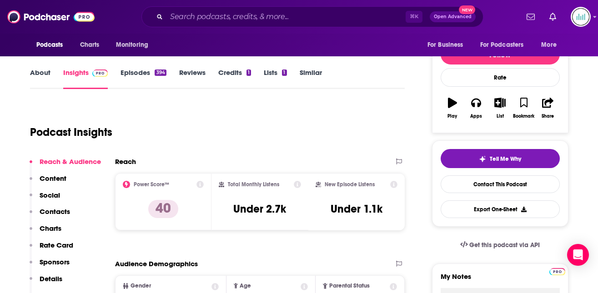
scroll to position [118, 0]
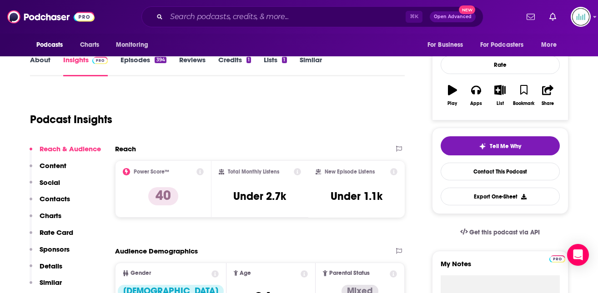
click at [61, 199] on p "Contacts" at bounding box center [55, 199] width 30 height 9
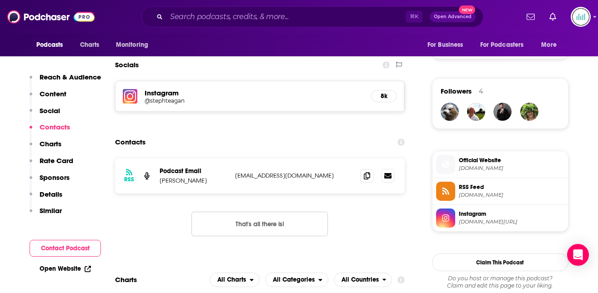
scroll to position [628, 0]
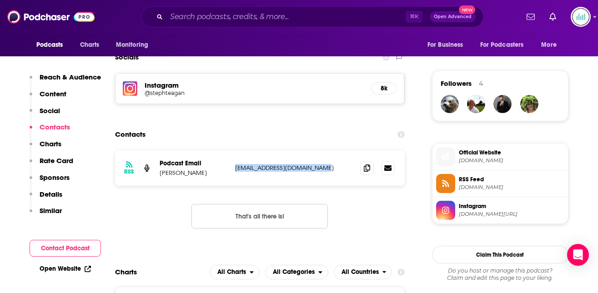
drag, startPoint x: 236, startPoint y: 172, endPoint x: 296, endPoint y: 174, distance: 60.0
click at [296, 174] on div "RSS Podcast Email [PERSON_NAME] [EMAIL_ADDRESS][DOMAIN_NAME] [EMAIL_ADDRESS][DO…" at bounding box center [260, 167] width 290 height 35
click at [191, 18] on input "Search podcasts, credits, & more..." at bounding box center [285, 17] width 239 height 15
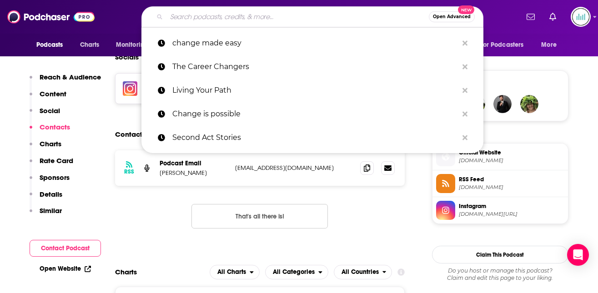
paste input "Career Contessa"
type input "Career Contessa"
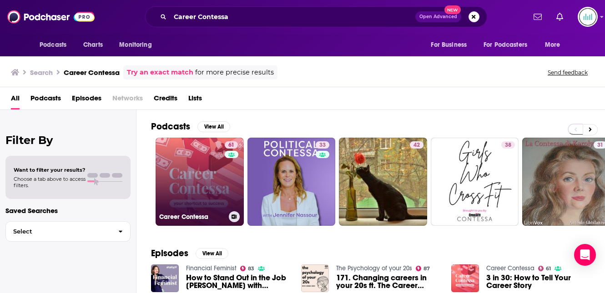
click at [188, 171] on link "61 Career Contessa" at bounding box center [200, 182] width 88 height 88
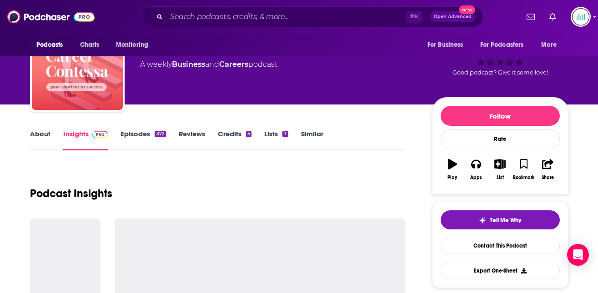
scroll to position [117, 0]
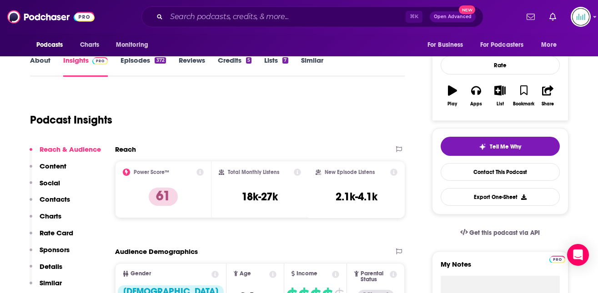
click at [60, 197] on p "Contacts" at bounding box center [55, 199] width 30 height 9
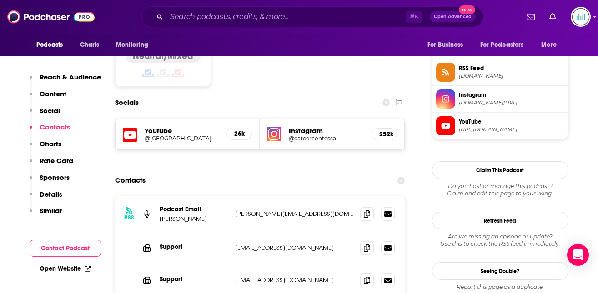
scroll to position [750, 0]
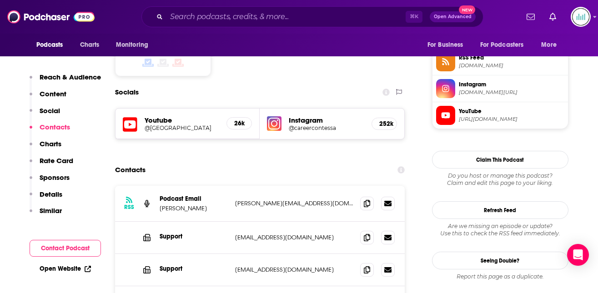
drag, startPoint x: 200, startPoint y: 173, endPoint x: 161, endPoint y: 172, distance: 39.1
click at [161, 205] on p "[PERSON_NAME]" at bounding box center [194, 209] width 68 height 8
click at [324, 200] on p "[PERSON_NAME][EMAIL_ADDRESS][DOMAIN_NAME]" at bounding box center [294, 204] width 118 height 8
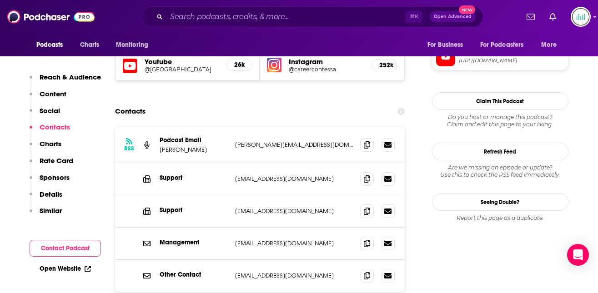
scroll to position [809, 0]
drag, startPoint x: 323, startPoint y: 206, endPoint x: 234, endPoint y: 208, distance: 89.1
click at [234, 227] on div "Management [EMAIL_ADDRESS][DOMAIN_NAME] [EMAIL_ADDRESS][DOMAIN_NAME]" at bounding box center [260, 243] width 290 height 32
click at [178, 18] on input "Search podcasts, credits, & more..." at bounding box center [285, 17] width 239 height 15
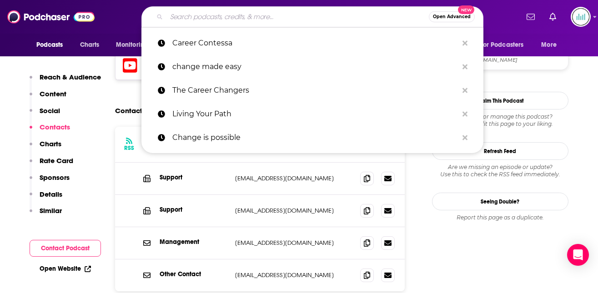
paste input "Portfolio Career Podcast"
type input "Portfolio Career Podcast"
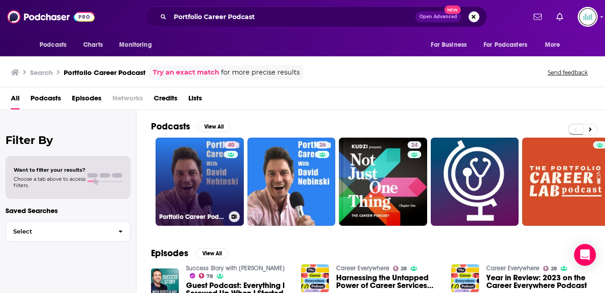
click at [197, 164] on link "40 Portfolio Career Podcast" at bounding box center [200, 182] width 88 height 88
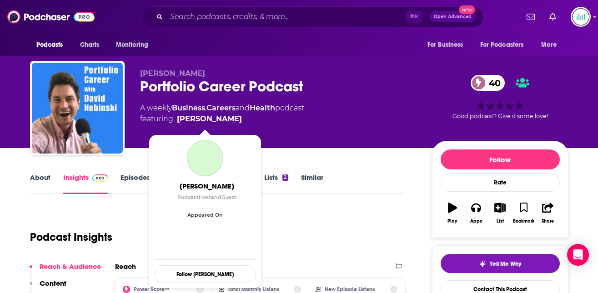
click at [218, 116] on link "[PERSON_NAME]" at bounding box center [209, 119] width 65 height 11
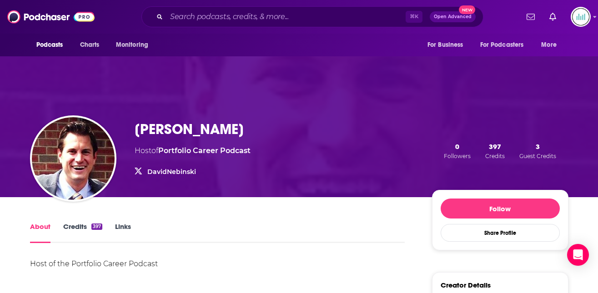
drag, startPoint x: 178, startPoint y: 126, endPoint x: 238, endPoint y: 126, distance: 60.0
click at [238, 126] on div "[PERSON_NAME]" at bounding box center [193, 129] width 116 height 18
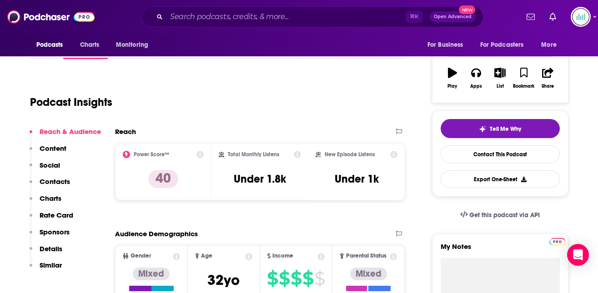
click at [59, 177] on p "Contacts" at bounding box center [55, 181] width 30 height 9
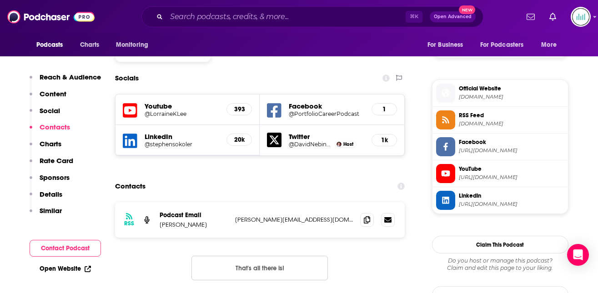
scroll to position [781, 0]
drag, startPoint x: 310, startPoint y: 167, endPoint x: 234, endPoint y: 167, distance: 75.9
click at [234, 202] on div "RSS Podcast Email David Nebinski david.nebinski@gmail.com david.nebinski@gmail.…" at bounding box center [260, 219] width 290 height 35
copy p "[PERSON_NAME][EMAIL_ADDRESS][DOMAIN_NAME]"
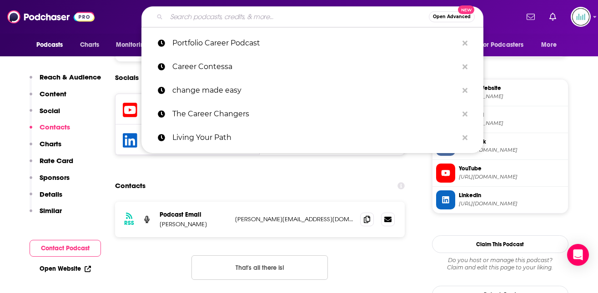
click at [191, 11] on input "Search podcasts, credits, & more..." at bounding box center [297, 17] width 262 height 15
paste input "Your Unapologetic Career Podcast"
type input "Your Unapologetic Career Podcast"
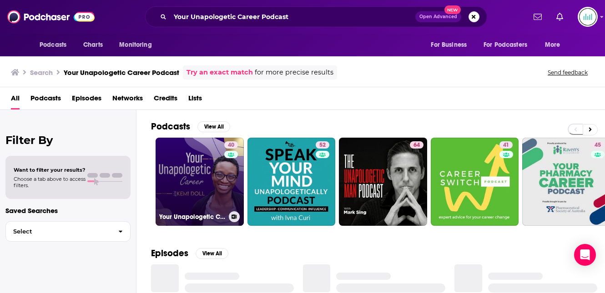
click at [201, 162] on link "40 Your Unapologetic Career Podcast" at bounding box center [200, 182] width 88 height 88
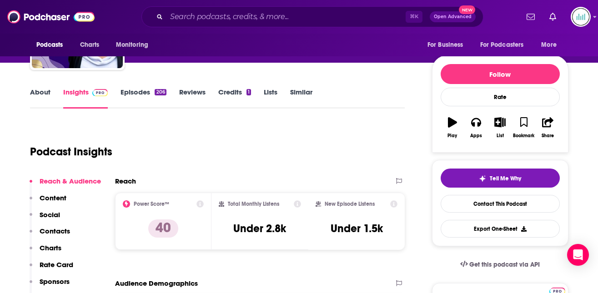
scroll to position [125, 0]
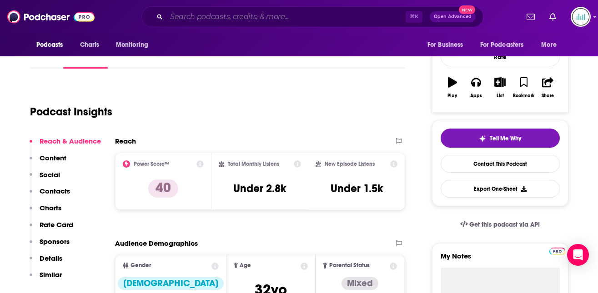
click at [185, 17] on input "Search podcasts, credits, & more..." at bounding box center [285, 17] width 239 height 15
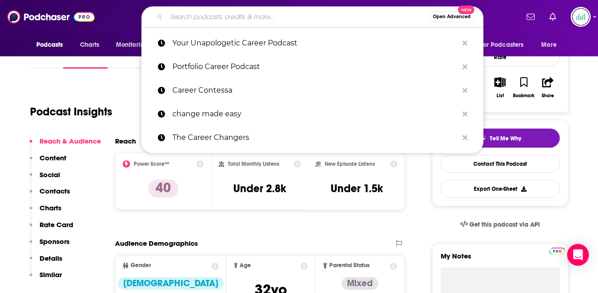
paste input "Your Unapologetic Career Podcast"
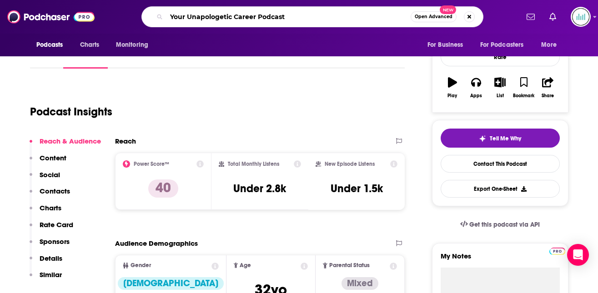
type input "Your Unapologetic Career Podcast"
click at [177, 110] on div "Podcast Insights" at bounding box center [214, 106] width 368 height 46
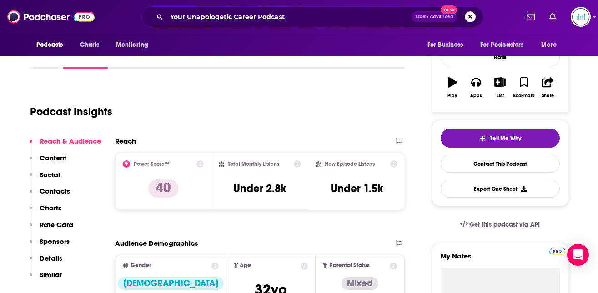
click at [53, 190] on p "Contacts" at bounding box center [55, 191] width 30 height 9
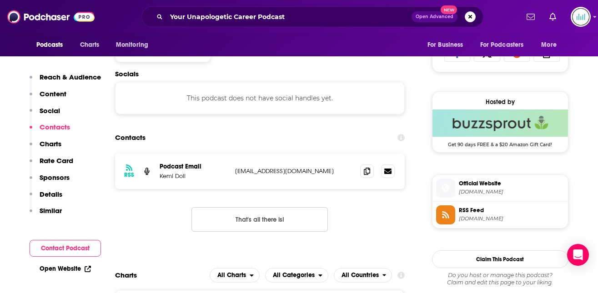
scroll to position [611, 0]
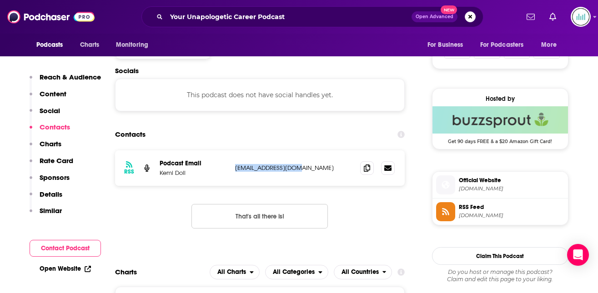
drag, startPoint x: 300, startPoint y: 169, endPoint x: 233, endPoint y: 167, distance: 66.9
click at [233, 167] on div "RSS Podcast Email Kemi Doll kemi@kdollcoach.com kemi@kdollcoach.com" at bounding box center [260, 167] width 290 height 35
copy p "kemi@kdollcoach.com"
click at [50, 191] on p "Details" at bounding box center [51, 194] width 23 height 9
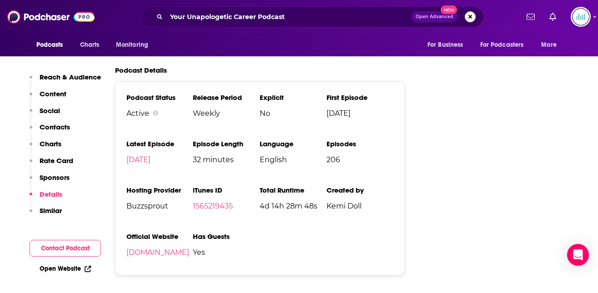
scroll to position [1105, 0]
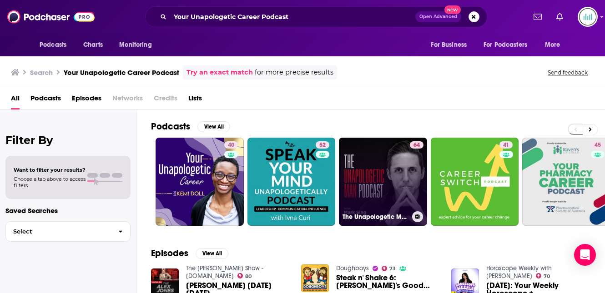
click at [388, 167] on link "64 The Unapologetic Man Podcast" at bounding box center [383, 182] width 88 height 88
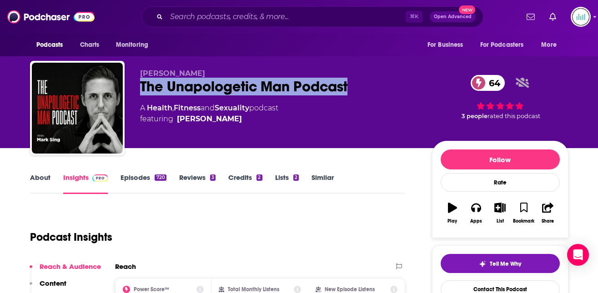
drag, startPoint x: 139, startPoint y: 83, endPoint x: 355, endPoint y: 85, distance: 216.4
click at [355, 85] on div "Mark Sing The Unapologetic Man Podcast 64 A Health , Fitness and Sexuality podc…" at bounding box center [299, 110] width 538 height 98
copy h2 "The Unapologetic Man Podcast"
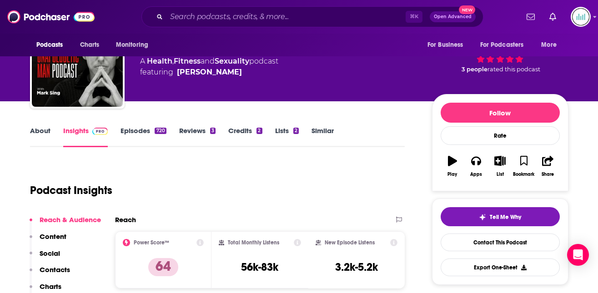
scroll to position [83, 0]
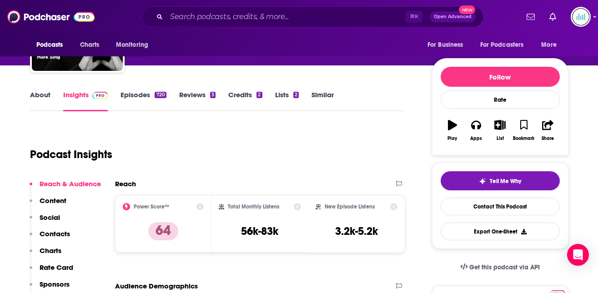
click at [58, 233] on p "Contacts" at bounding box center [55, 234] width 30 height 9
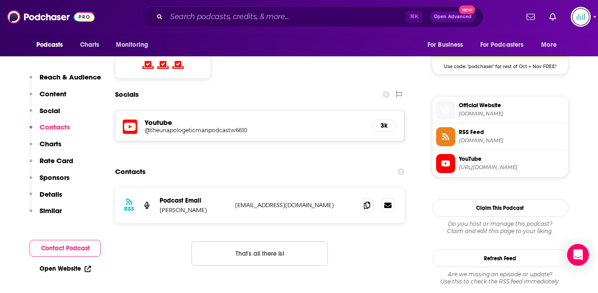
scroll to position [760, 0]
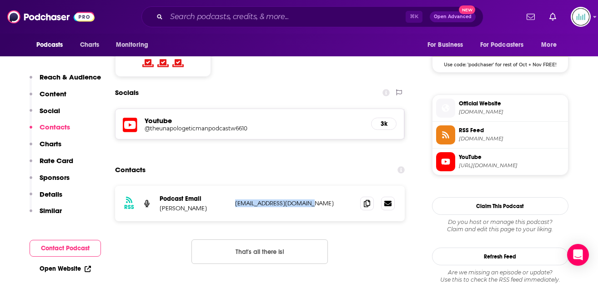
drag, startPoint x: 315, startPoint y: 167, endPoint x: 233, endPoint y: 171, distance: 81.5
click at [233, 186] on div "RSS Podcast Email Mark Sing Coachmarksing@gmail.com Coachmarksing@gmail.com" at bounding box center [260, 203] width 290 height 35
copy p "Coachmarksing@gmail.com"
click at [201, 17] on input "Search podcasts, credits, & more..." at bounding box center [285, 17] width 239 height 15
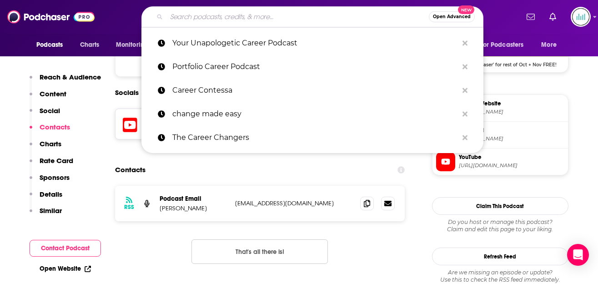
paste input "The Career Refresh with Jill Griffin"
type input "The Career Refresh with Jill Griffin"
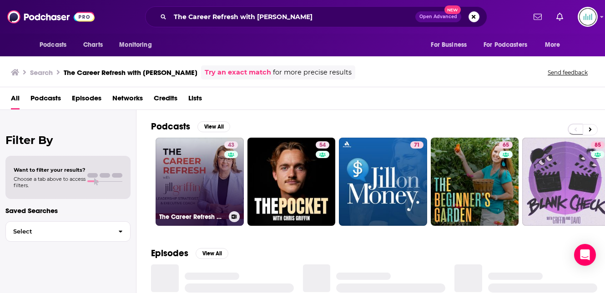
click at [205, 179] on link "43 The Career Refresh with Jill Griffin: Career Reinvention, Leadership Coachin…" at bounding box center [200, 182] width 88 height 88
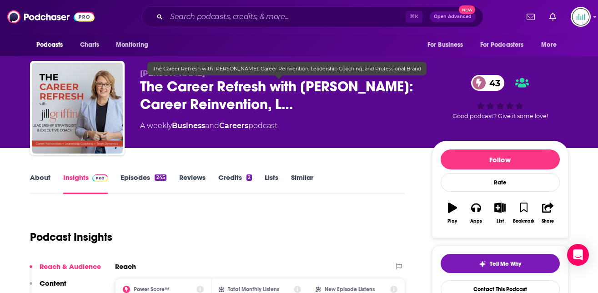
click at [266, 85] on span "The Career Refresh with Jill Griffin: Career Reinvention, L…" at bounding box center [278, 95] width 277 height 35
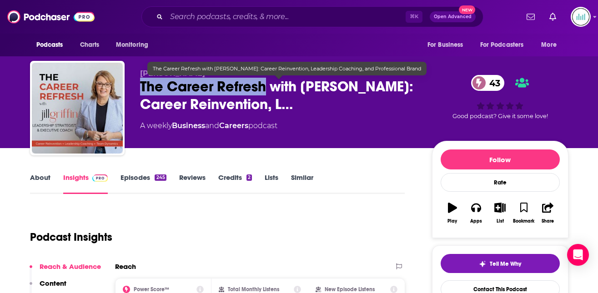
drag, startPoint x: 266, startPoint y: 85, endPoint x: 142, endPoint y: 84, distance: 123.7
click at [142, 84] on span "The Career Refresh with Jill Griffin: Career Reinvention, L…" at bounding box center [278, 95] width 277 height 35
copy h2 "The Career Refresh"
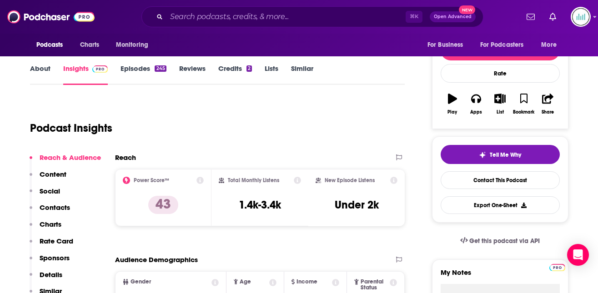
click at [55, 207] on p "Contacts" at bounding box center [55, 207] width 30 height 9
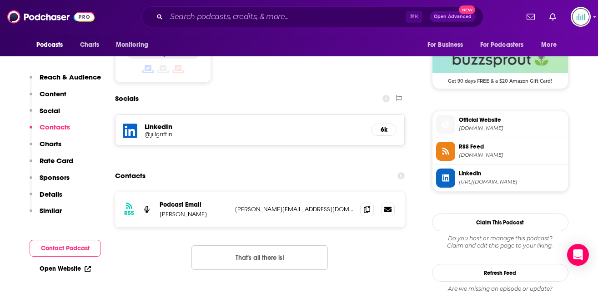
scroll to position [750, 0]
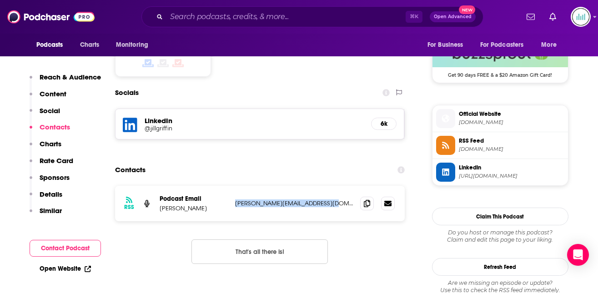
drag, startPoint x: 314, startPoint y: 166, endPoint x: 234, endPoint y: 167, distance: 79.6
click at [234, 186] on div "RSS Podcast Email Jill Griffin jill@jillgriffinconsulting.com jill@jillgriffinc…" at bounding box center [260, 203] width 290 height 35
copy p "jill@jillgriffinconsulting.com"
click at [62, 194] on div "Reach & Audience Content Social Contacts Charts Rate Card Sponsors Details Simi…" at bounding box center [65, 148] width 71 height 150
click at [53, 194] on p "Details" at bounding box center [51, 194] width 23 height 9
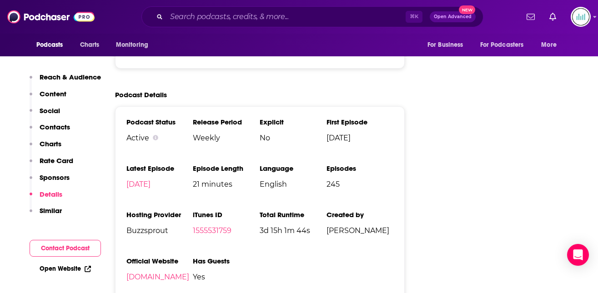
scroll to position [1309, 0]
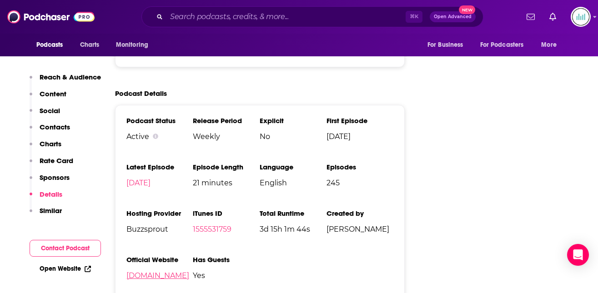
click at [145, 271] on link "GriffinMethod.com" at bounding box center [157, 275] width 63 height 9
